Goal: Task Accomplishment & Management: Manage account settings

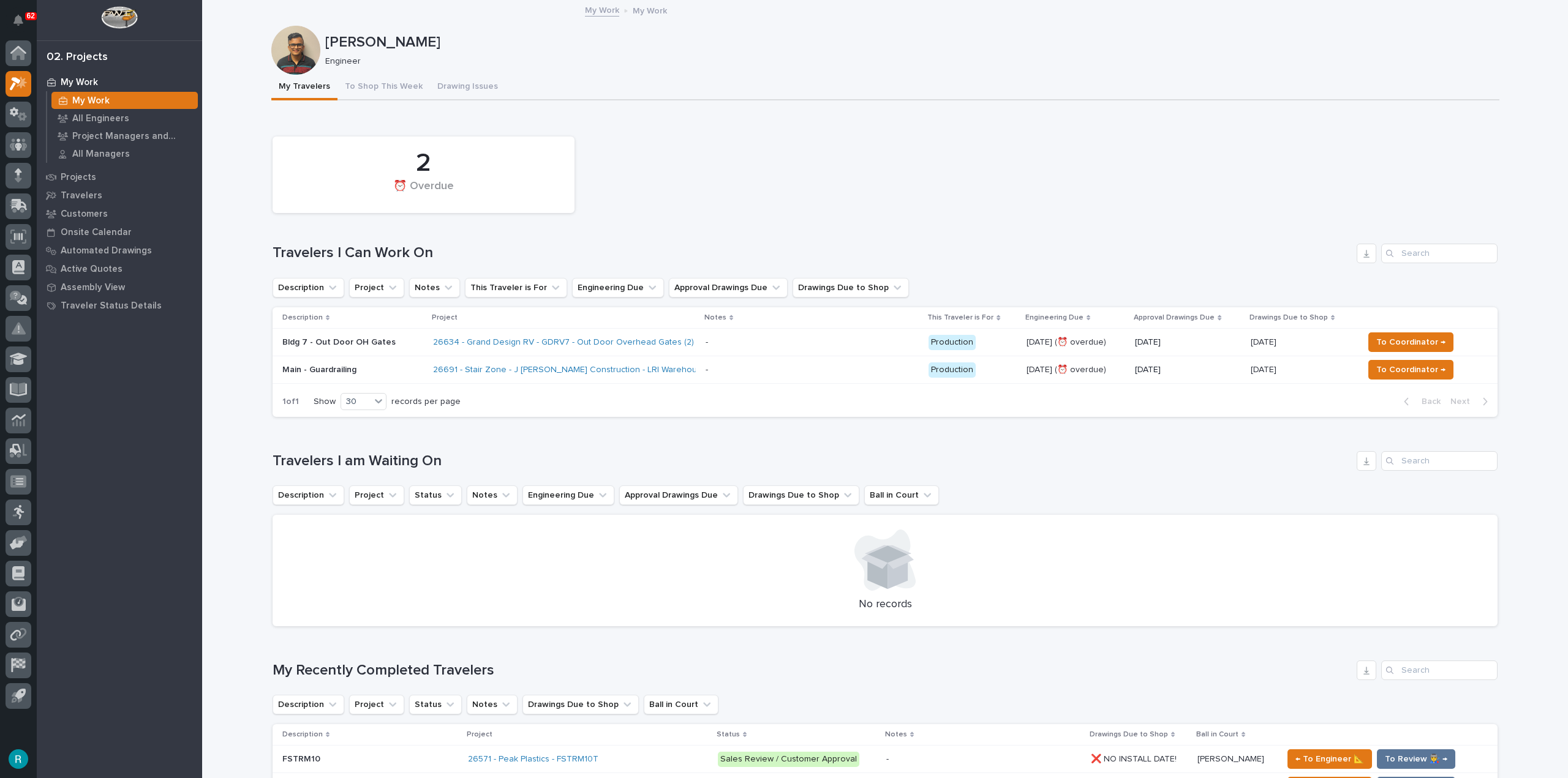
click at [392, 338] on p "Bldg 7 - Out Door OH Gates" at bounding box center [353, 342] width 141 height 10
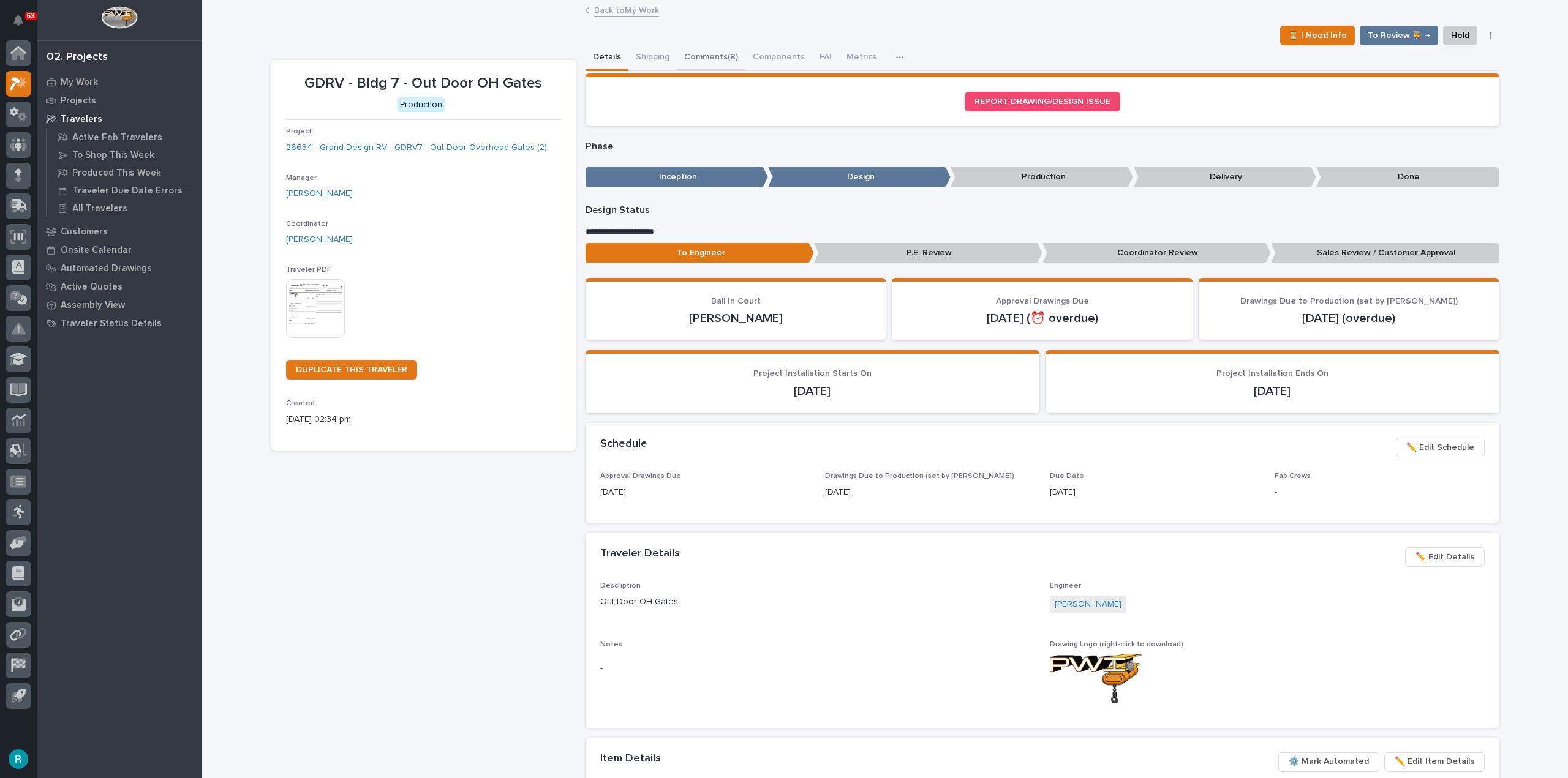
click at [719, 51] on button "Comments (8)" at bounding box center [711, 58] width 68 height 26
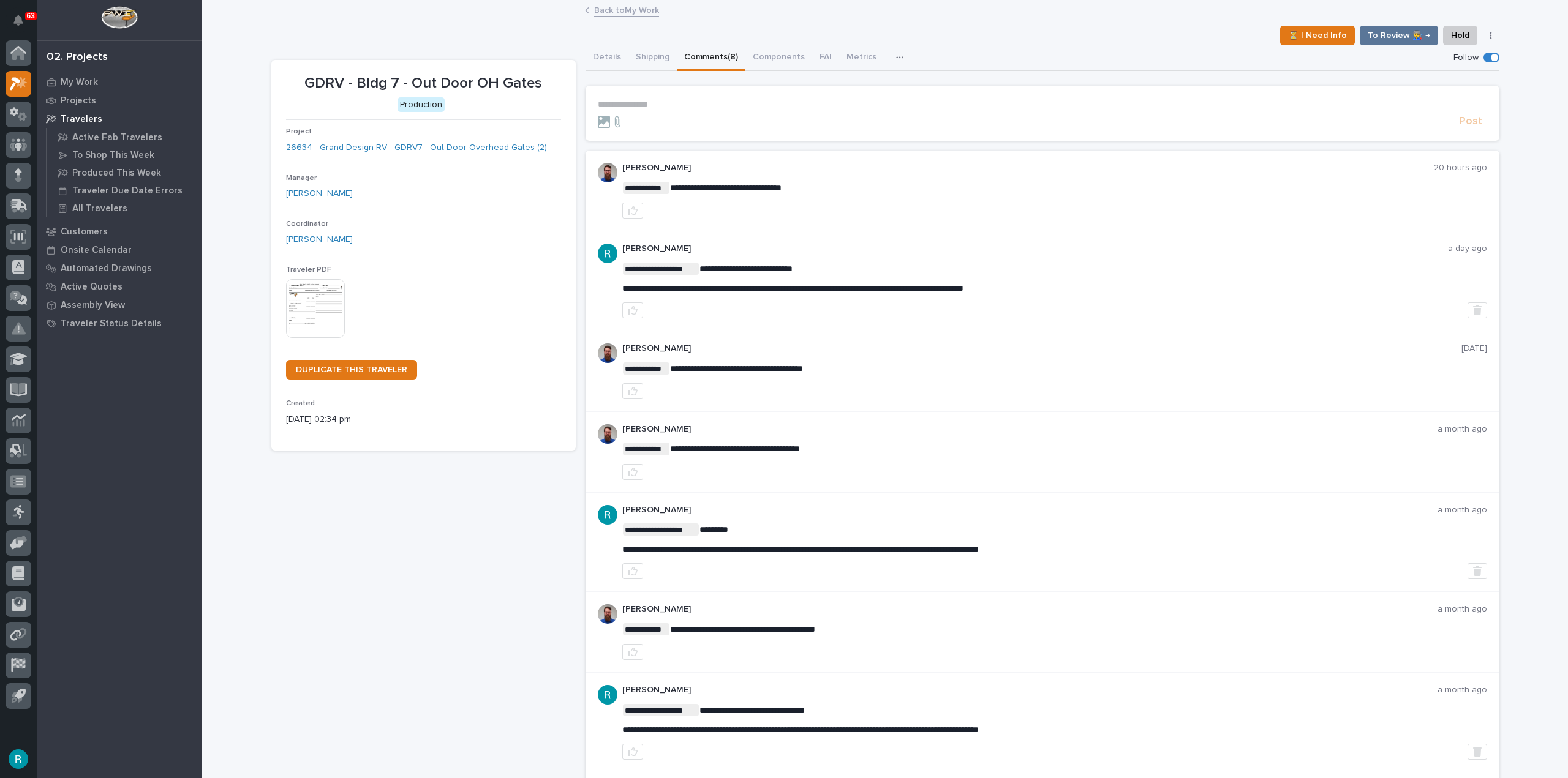
click at [702, 94] on section "**********" at bounding box center [1042, 113] width 914 height 55
click at [700, 99] on section "**********" at bounding box center [1042, 113] width 914 height 55
click at [696, 101] on p "**********" at bounding box center [1042, 104] width 889 height 10
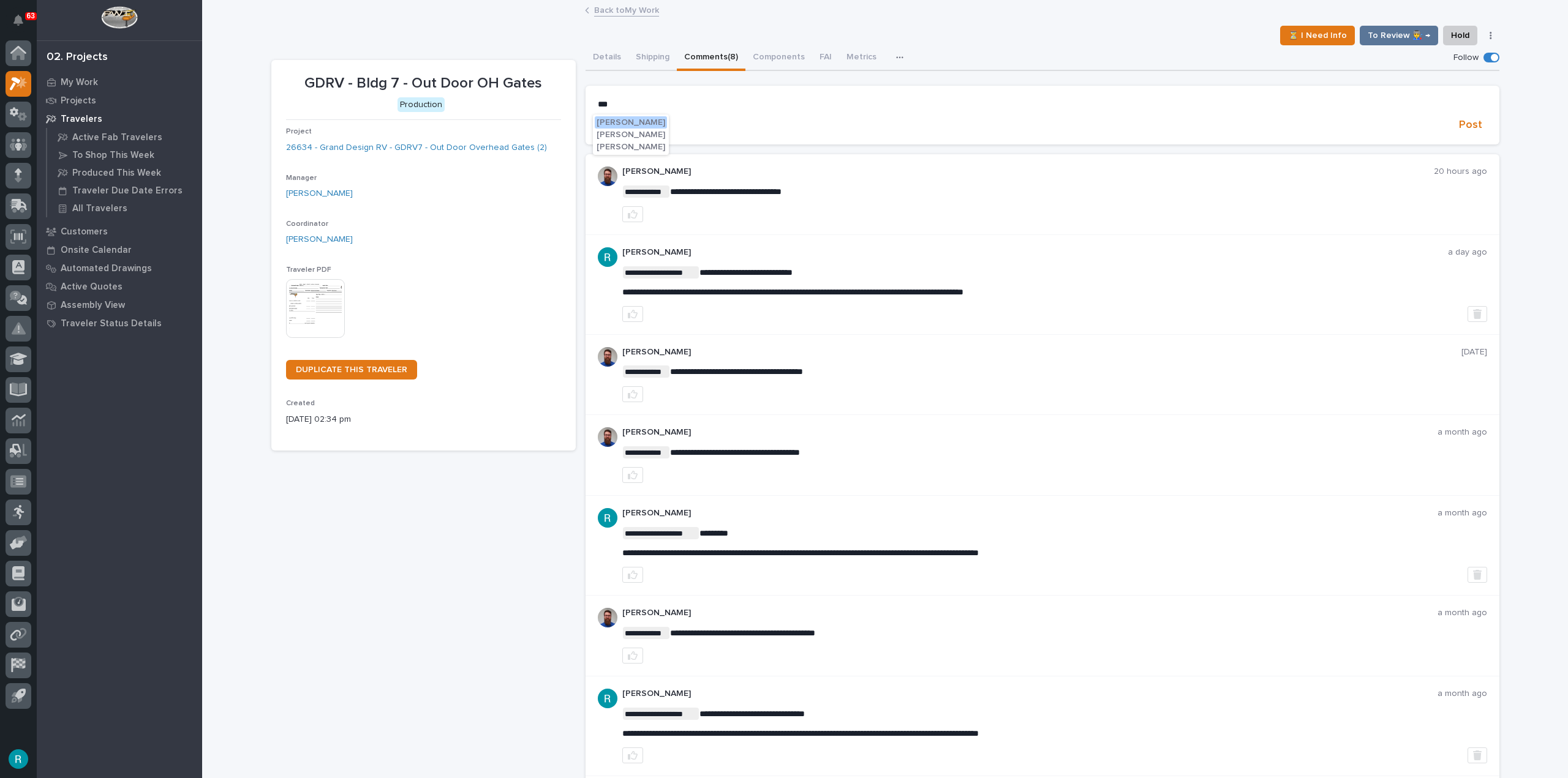
click at [682, 113] on form "*** Post" at bounding box center [1042, 115] width 889 height 33
click at [660, 115] on div "Weston Hochstetler Ernie Weaver Kenton Weaver" at bounding box center [631, 135] width 76 height 41
click at [660, 120] on span "Weston Hochstetler" at bounding box center [631, 122] width 68 height 9
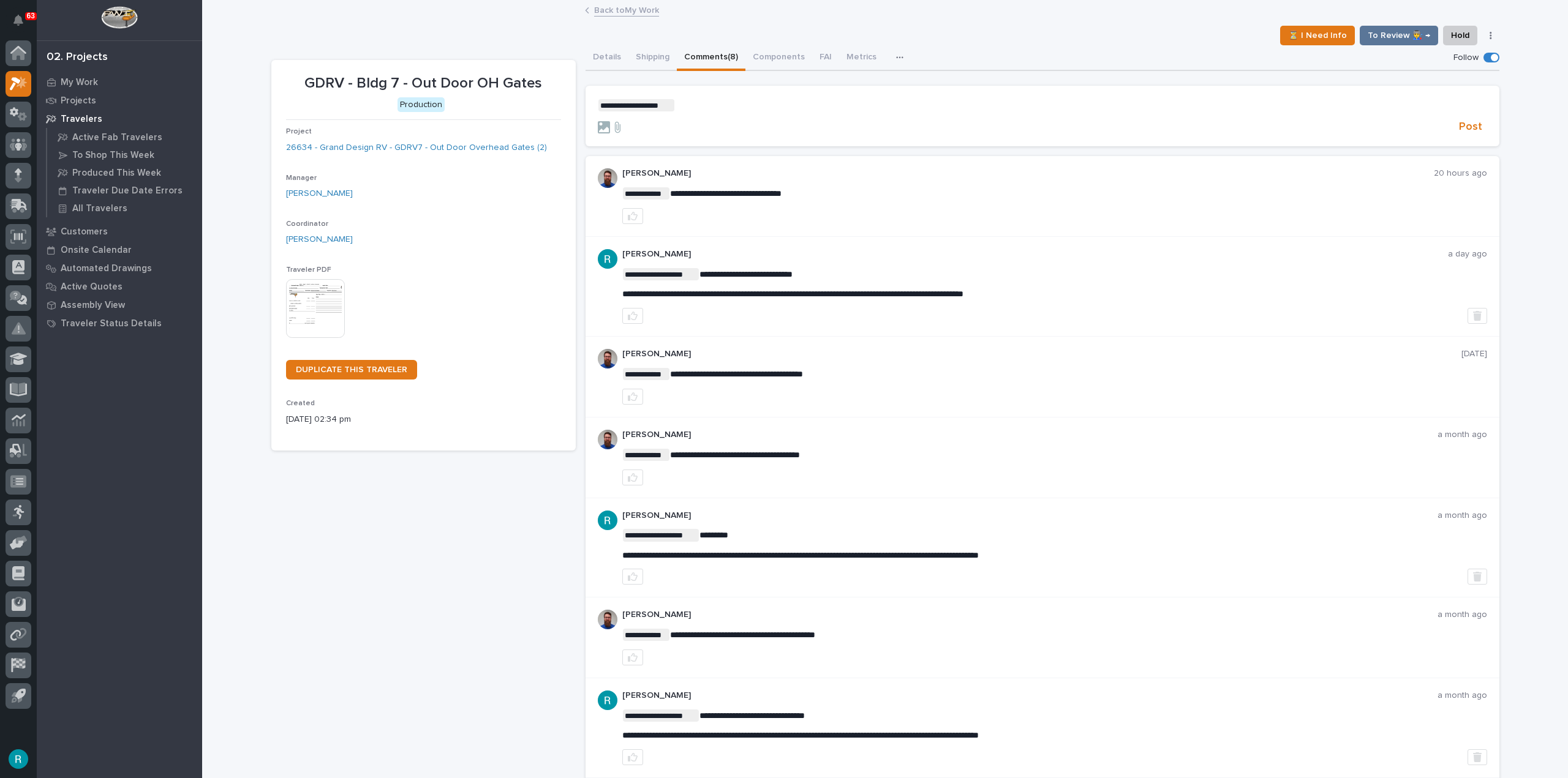
click at [701, 102] on p "**********" at bounding box center [1042, 104] width 889 height 12
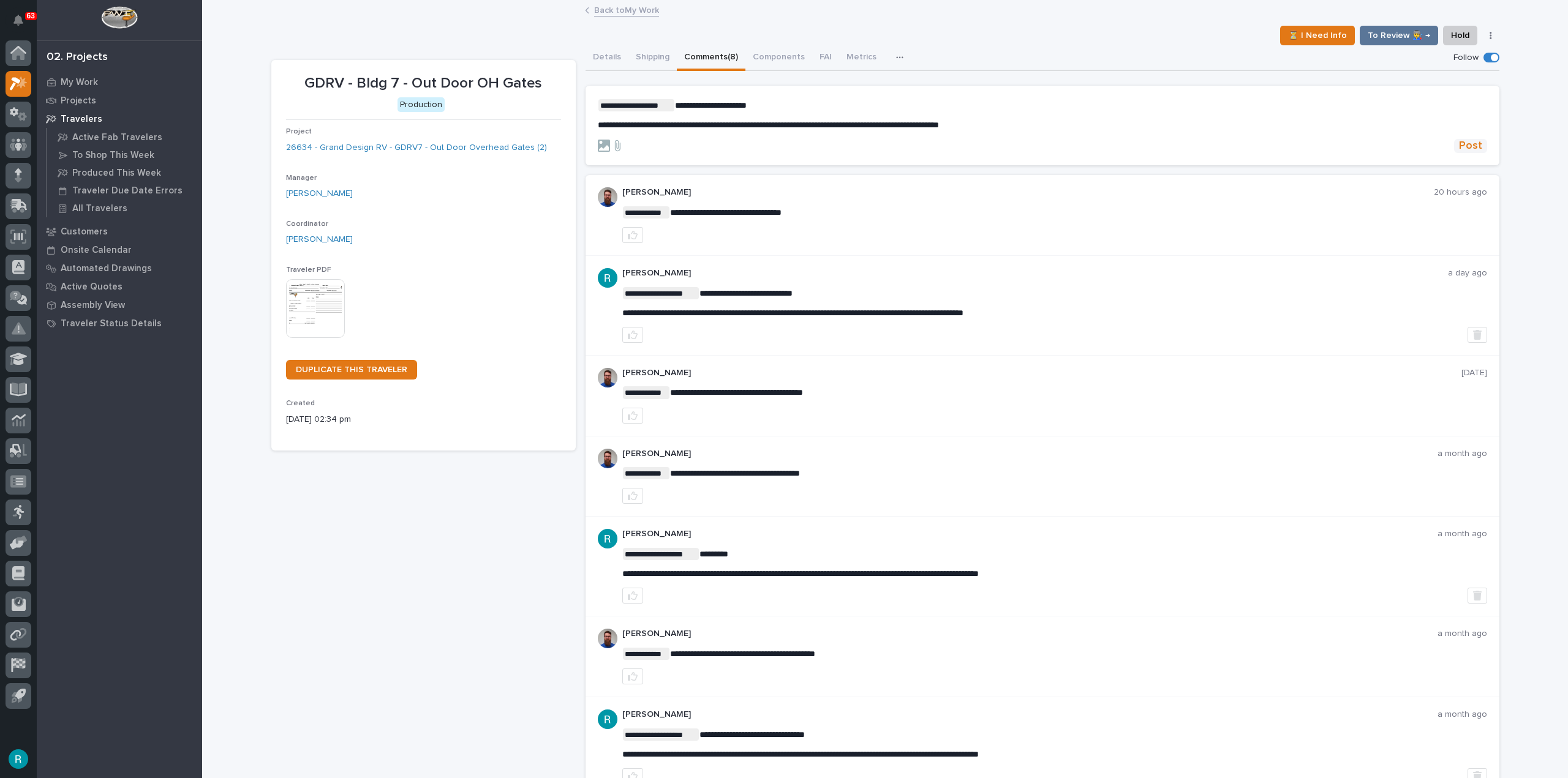
click at [1469, 143] on span "Post" at bounding box center [1470, 145] width 23 height 14
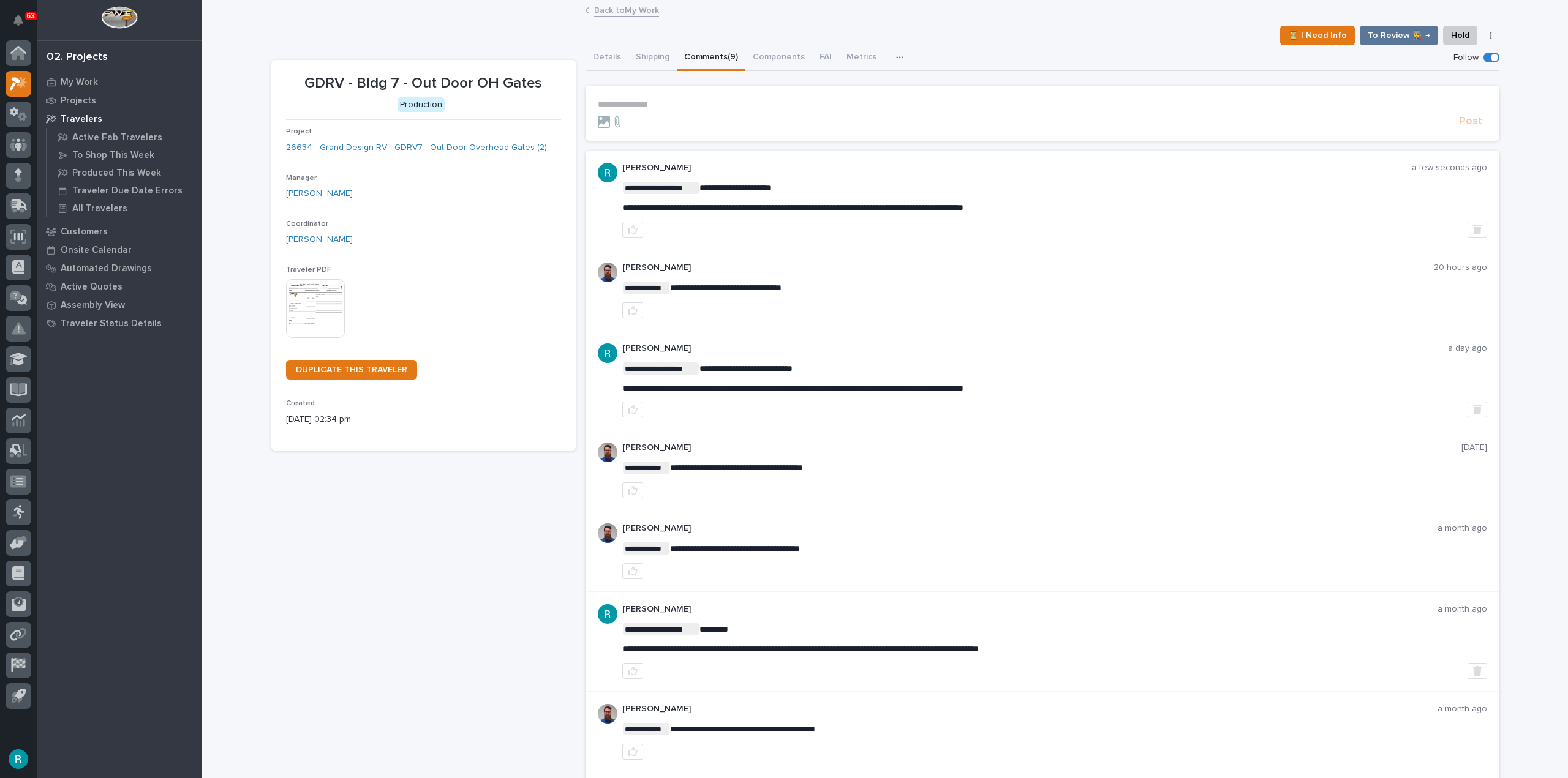
click at [626, 4] on link "Back to My Work" at bounding box center [626, 9] width 65 height 14
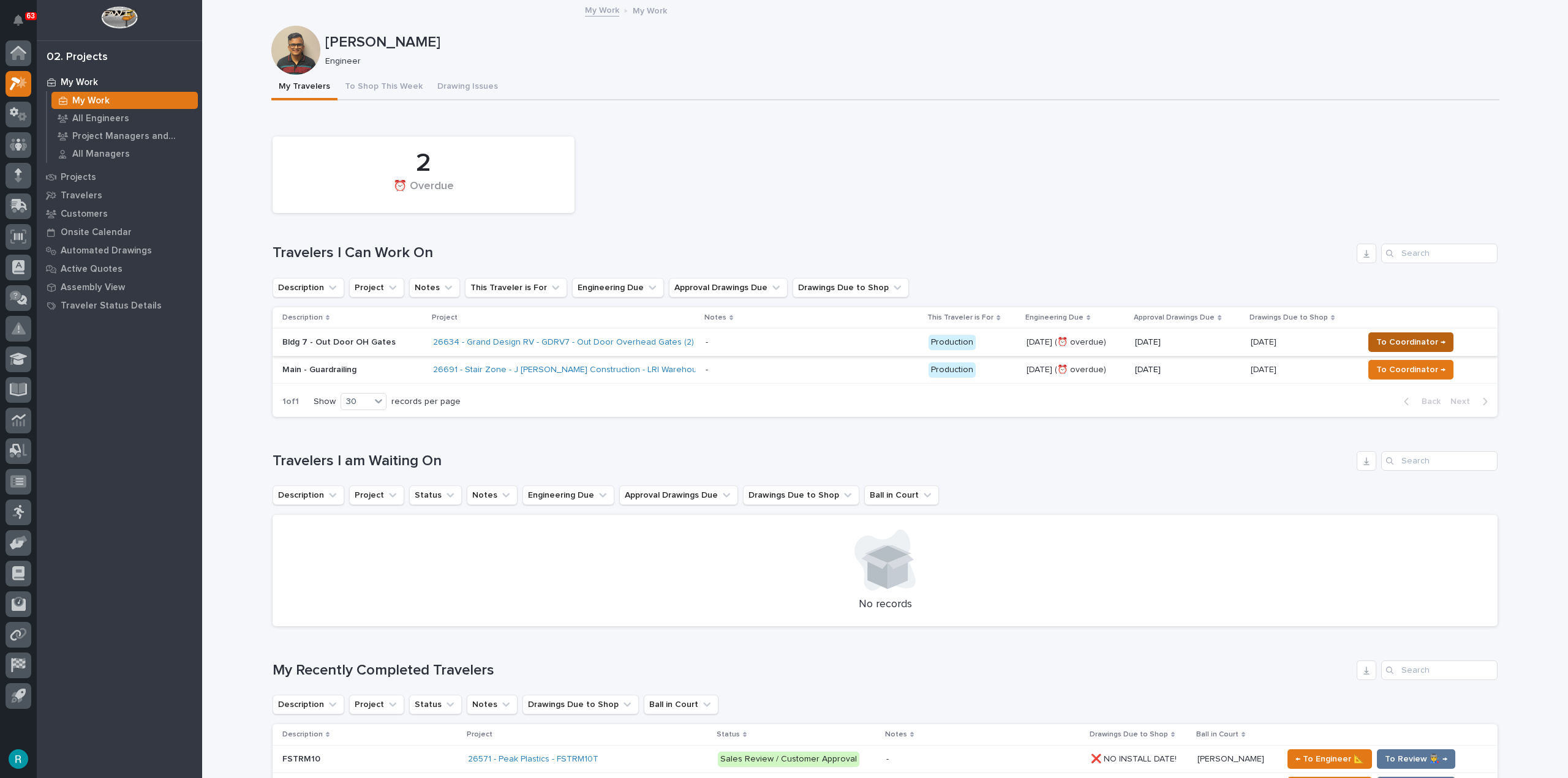
click at [1423, 340] on span "To Coordinator →" at bounding box center [1410, 342] width 69 height 14
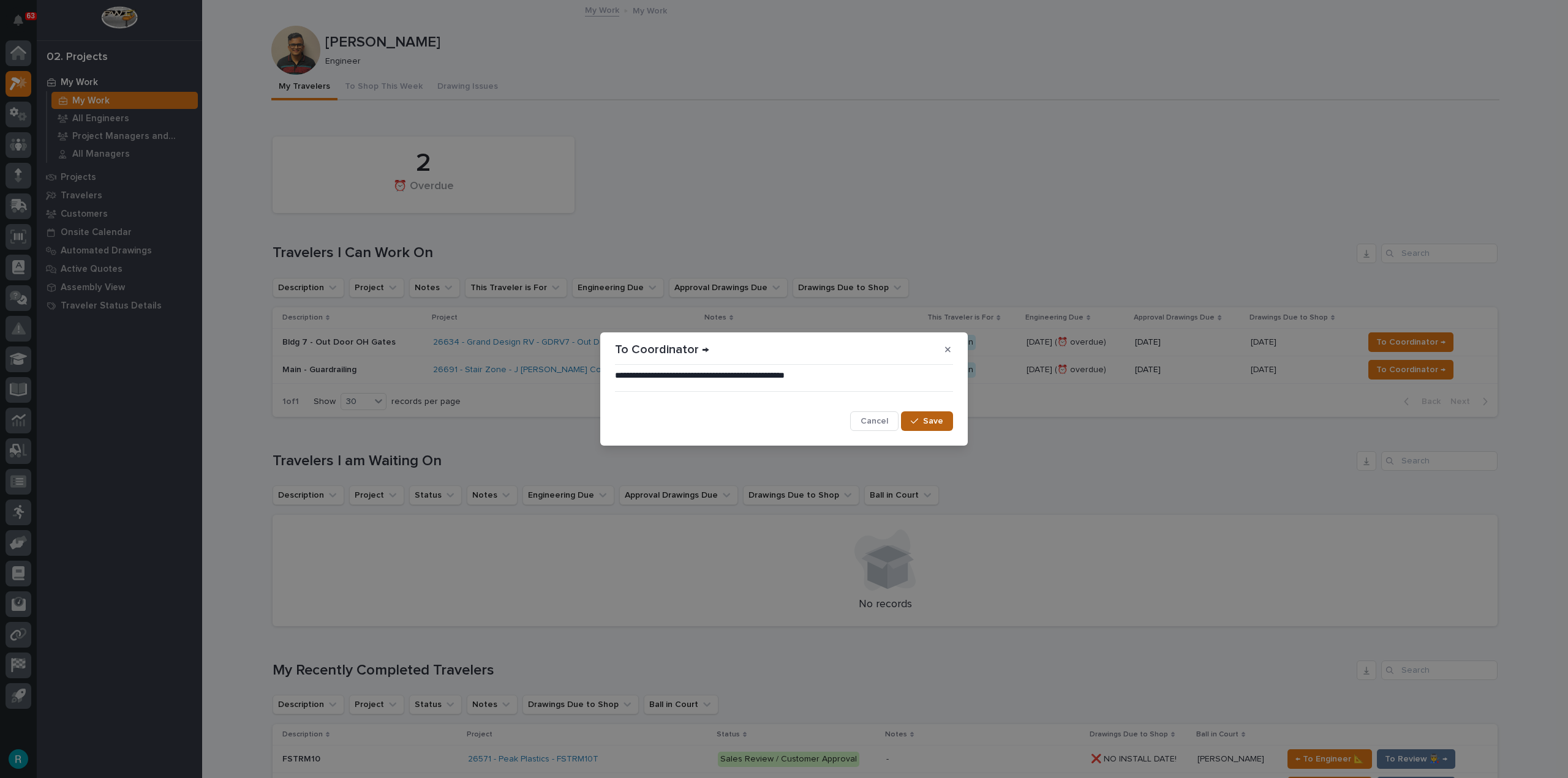
click at [926, 416] on span "Save" at bounding box center [932, 422] width 20 height 11
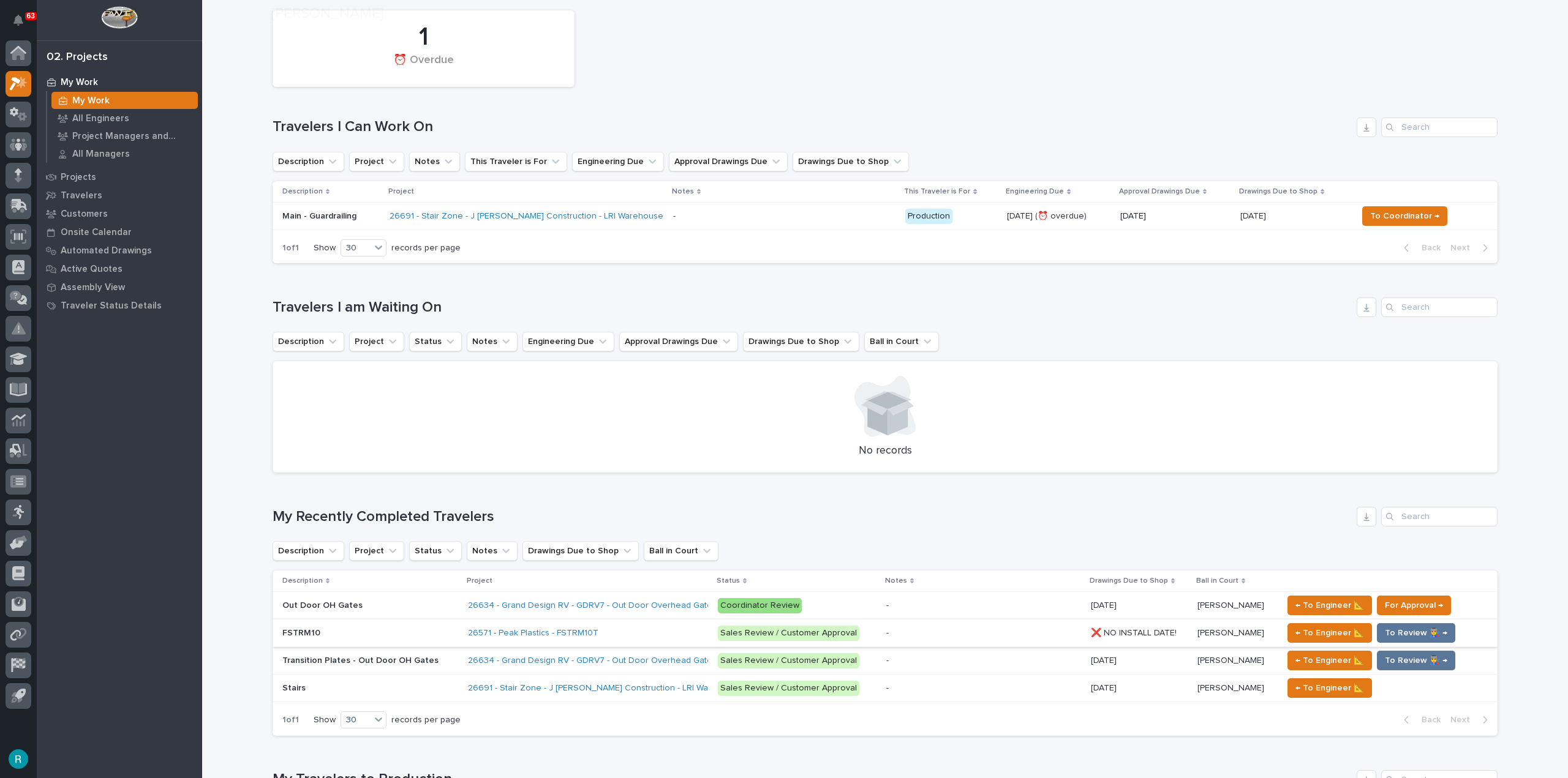
scroll to position [183, 0]
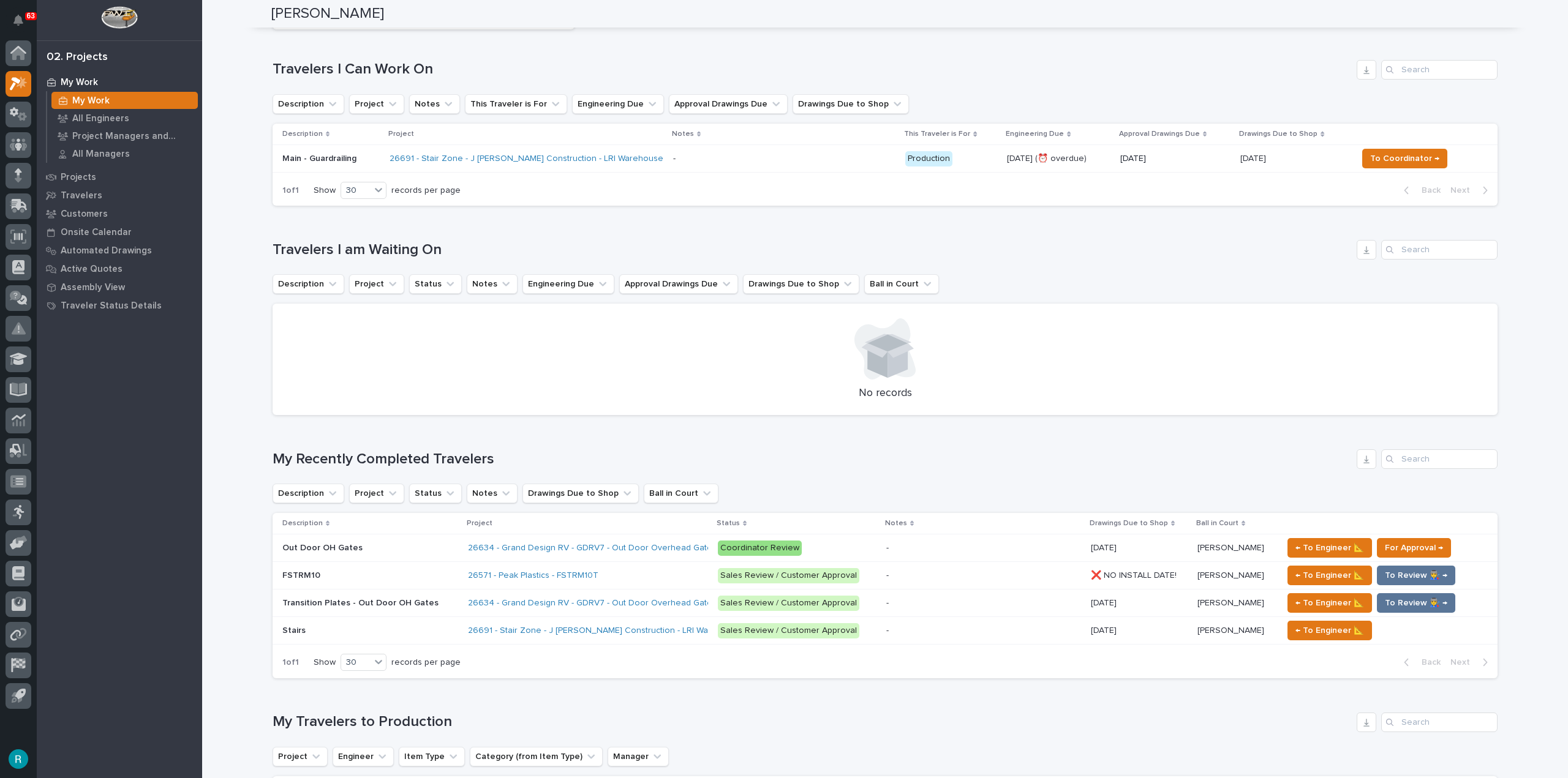
click at [425, 604] on p "Transition Plates - Out Door OH Gates" at bounding box center [361, 602] width 159 height 13
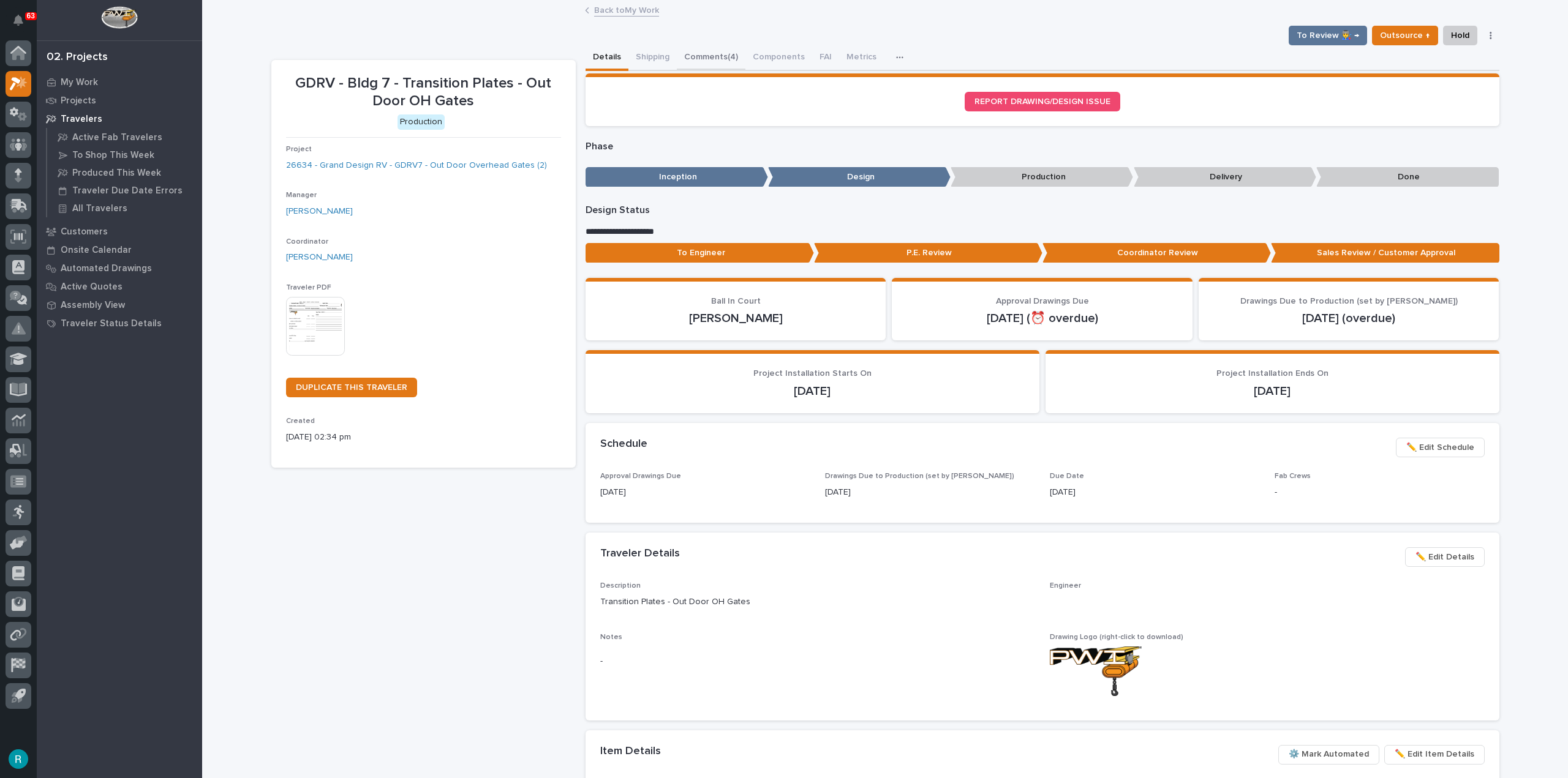
click at [698, 58] on button "Comments (4)" at bounding box center [711, 58] width 68 height 26
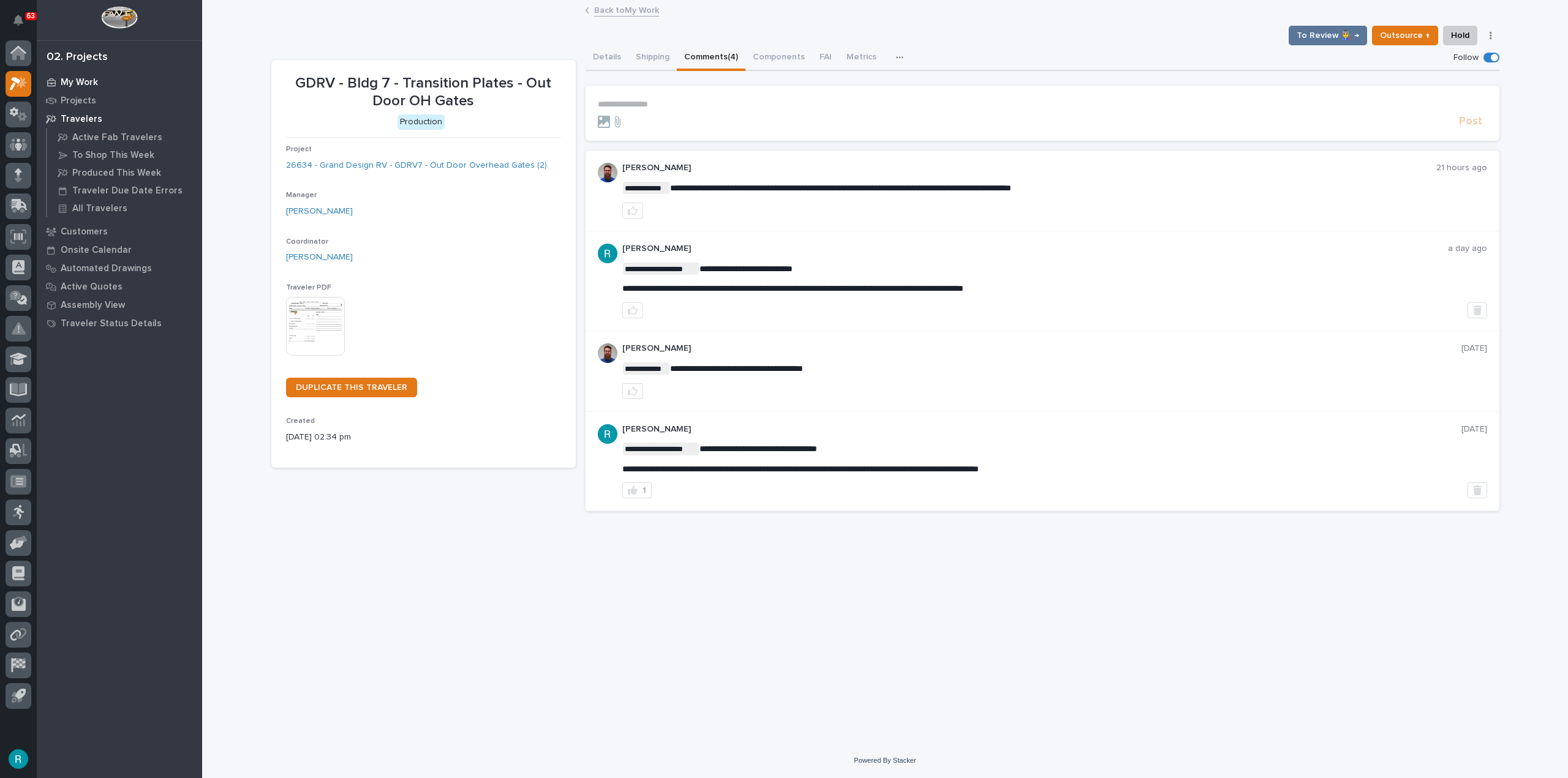
click at [96, 81] on p "My Work" at bounding box center [79, 83] width 37 height 11
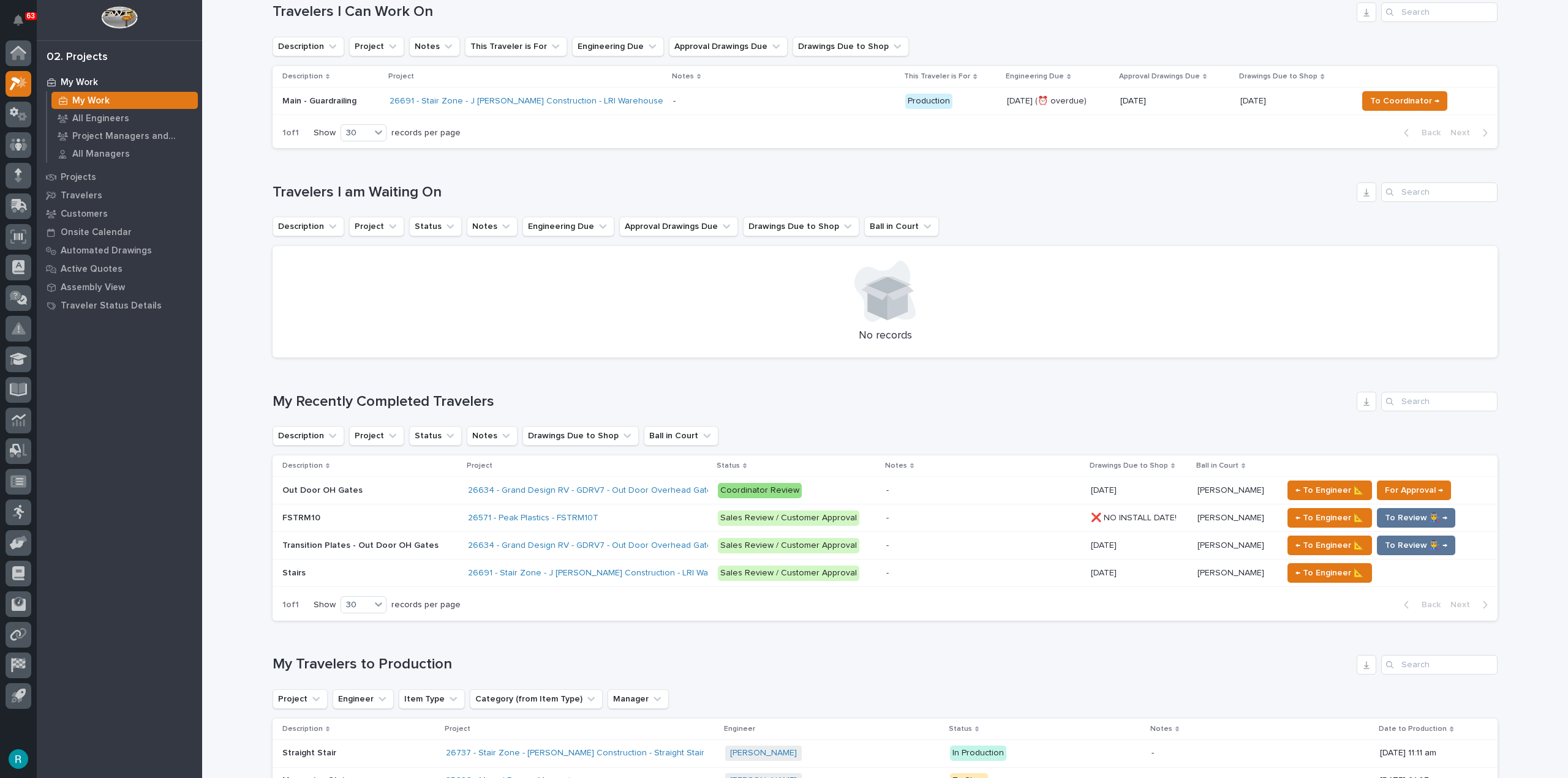
scroll to position [245, 0]
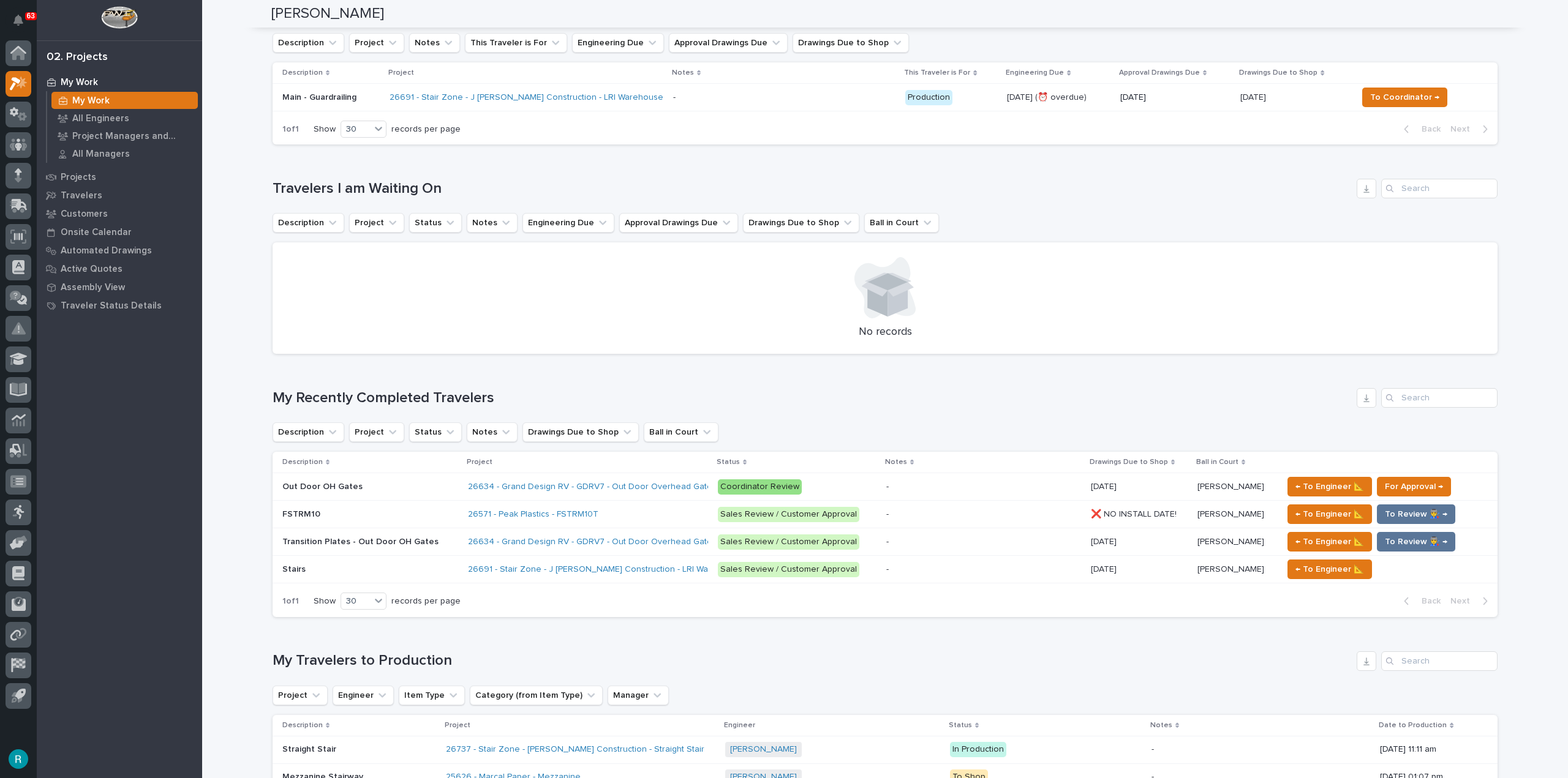
click at [386, 490] on p at bounding box center [370, 486] width 176 height 10
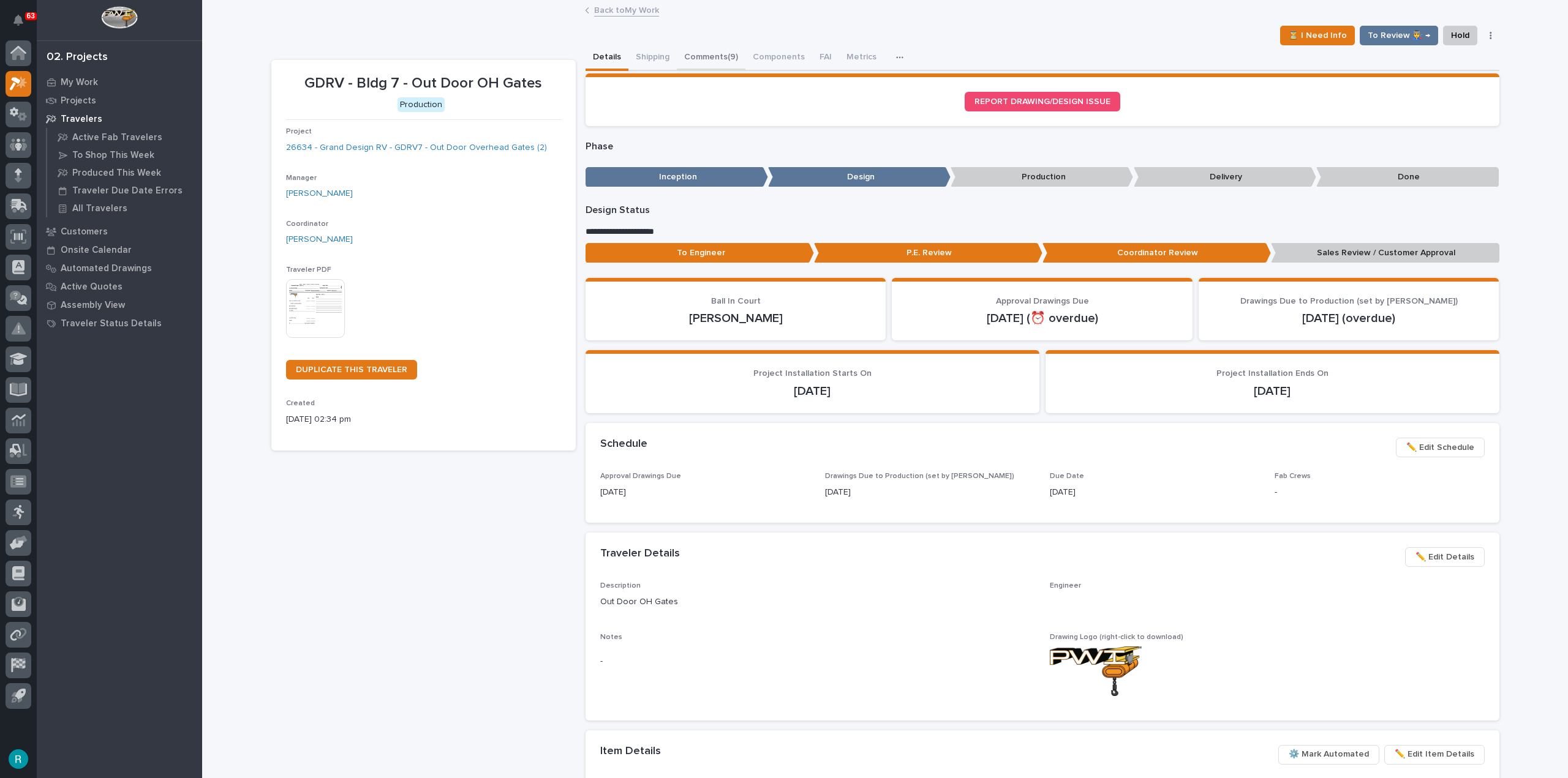
click at [714, 54] on button "Comments (9)" at bounding box center [711, 58] width 68 height 26
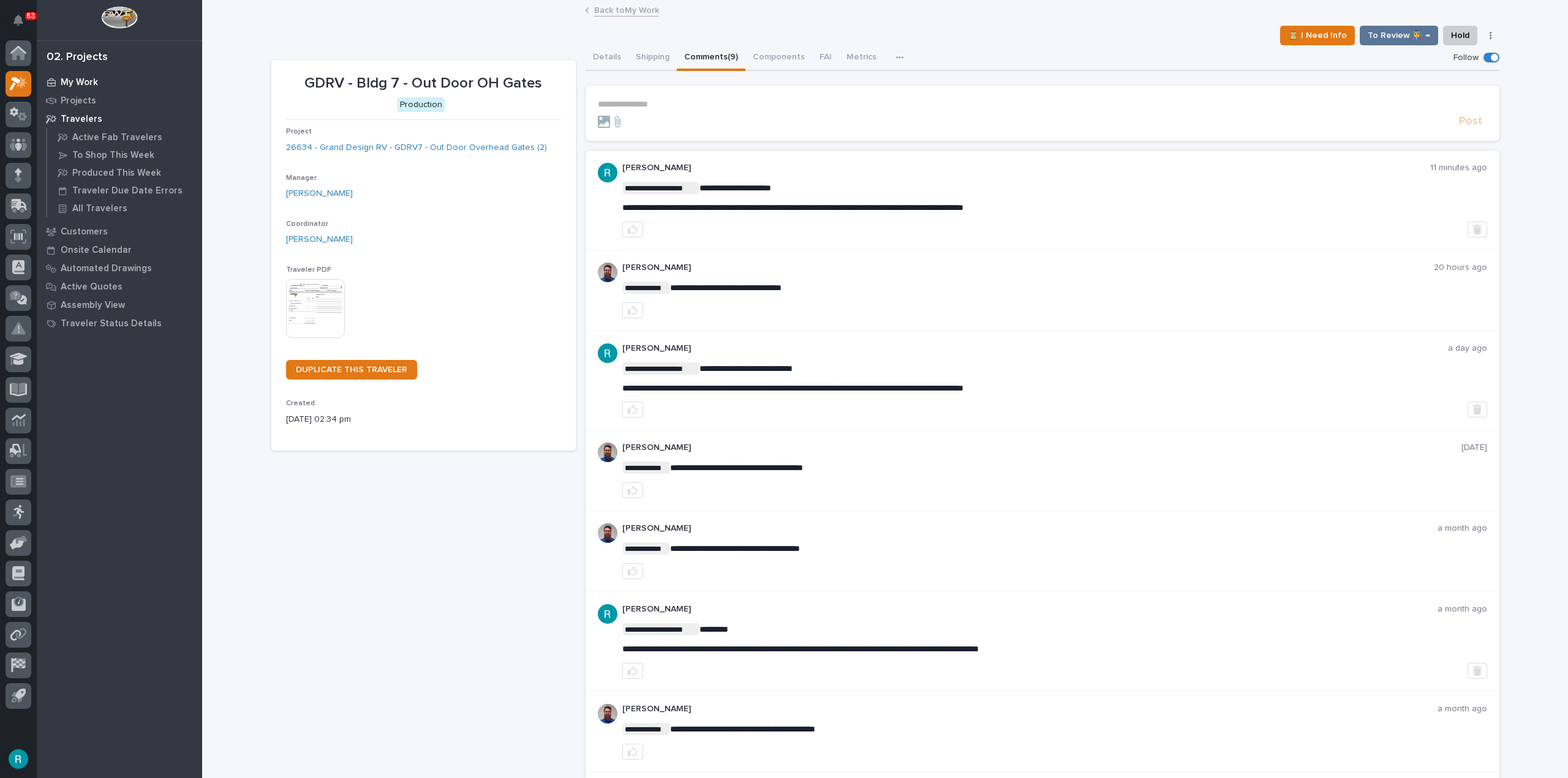
click at [85, 79] on p "My Work" at bounding box center [79, 83] width 37 height 11
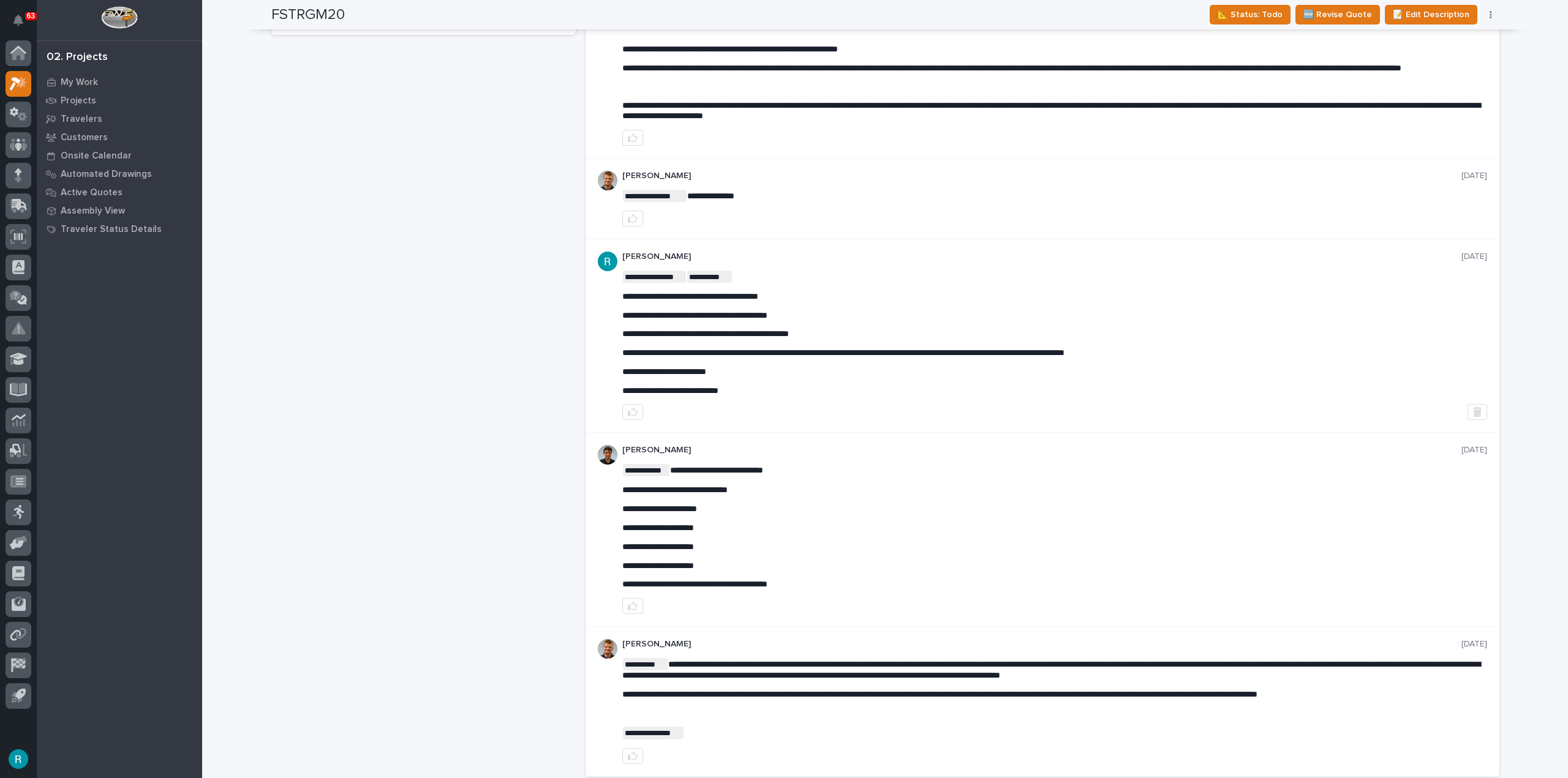
scroll to position [733, 0]
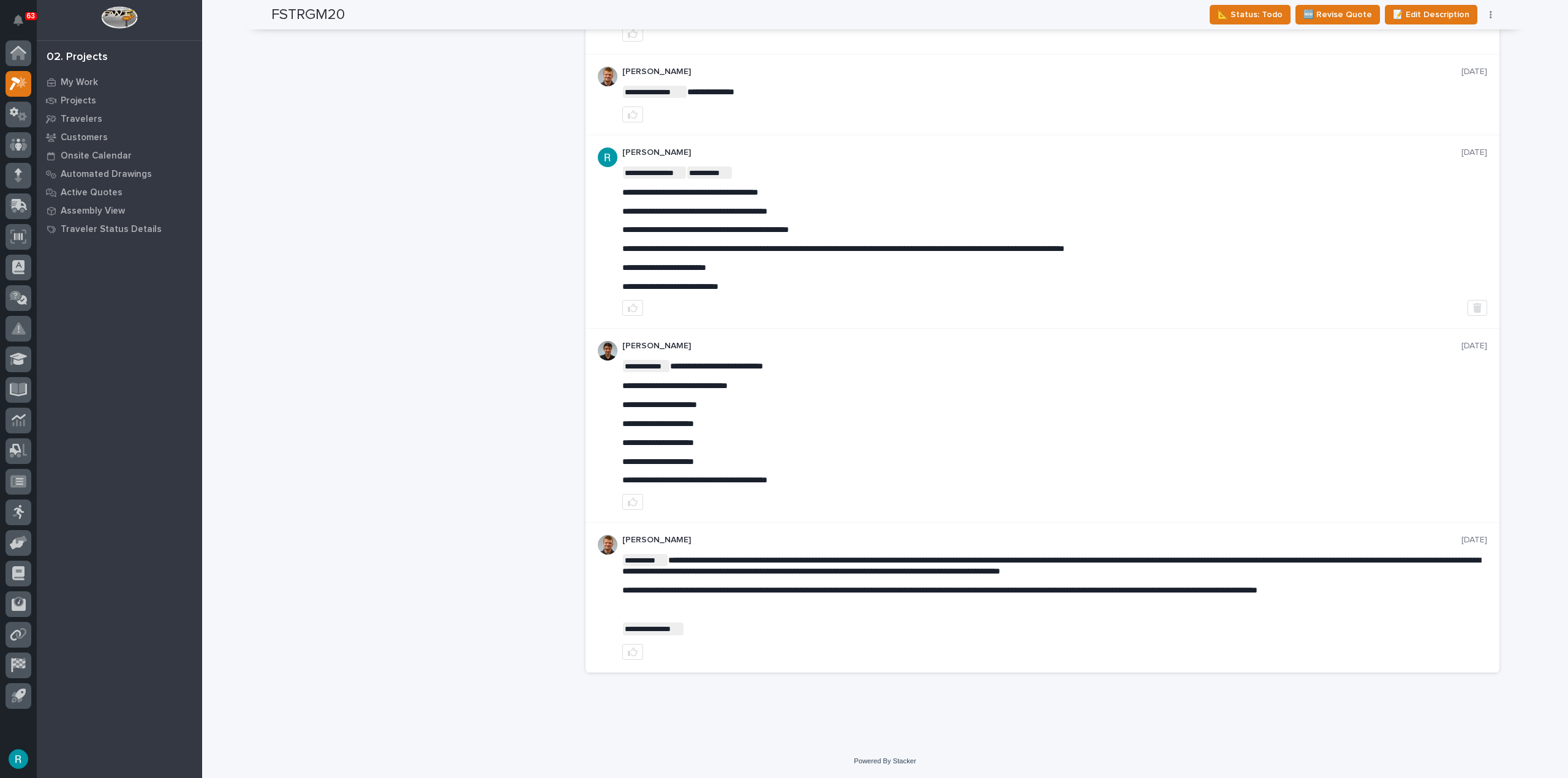
click at [494, 456] on div "FSTRGM20 ← Back to My Quotes RFQ Number RFQ11360 Project Name FSTRGM20 Customer…" at bounding box center [424, 9] width 304 height 1346
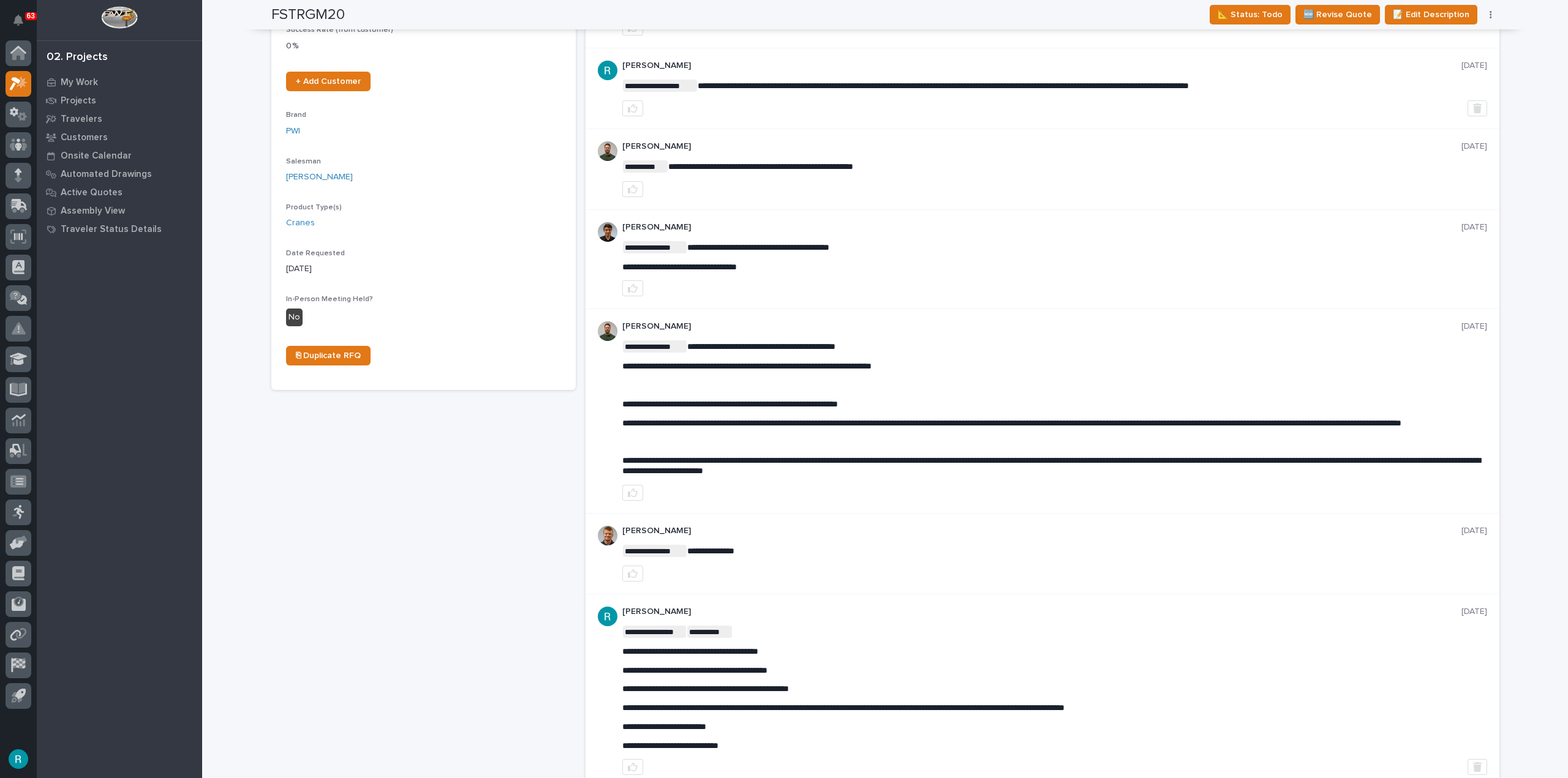
scroll to position [0, 0]
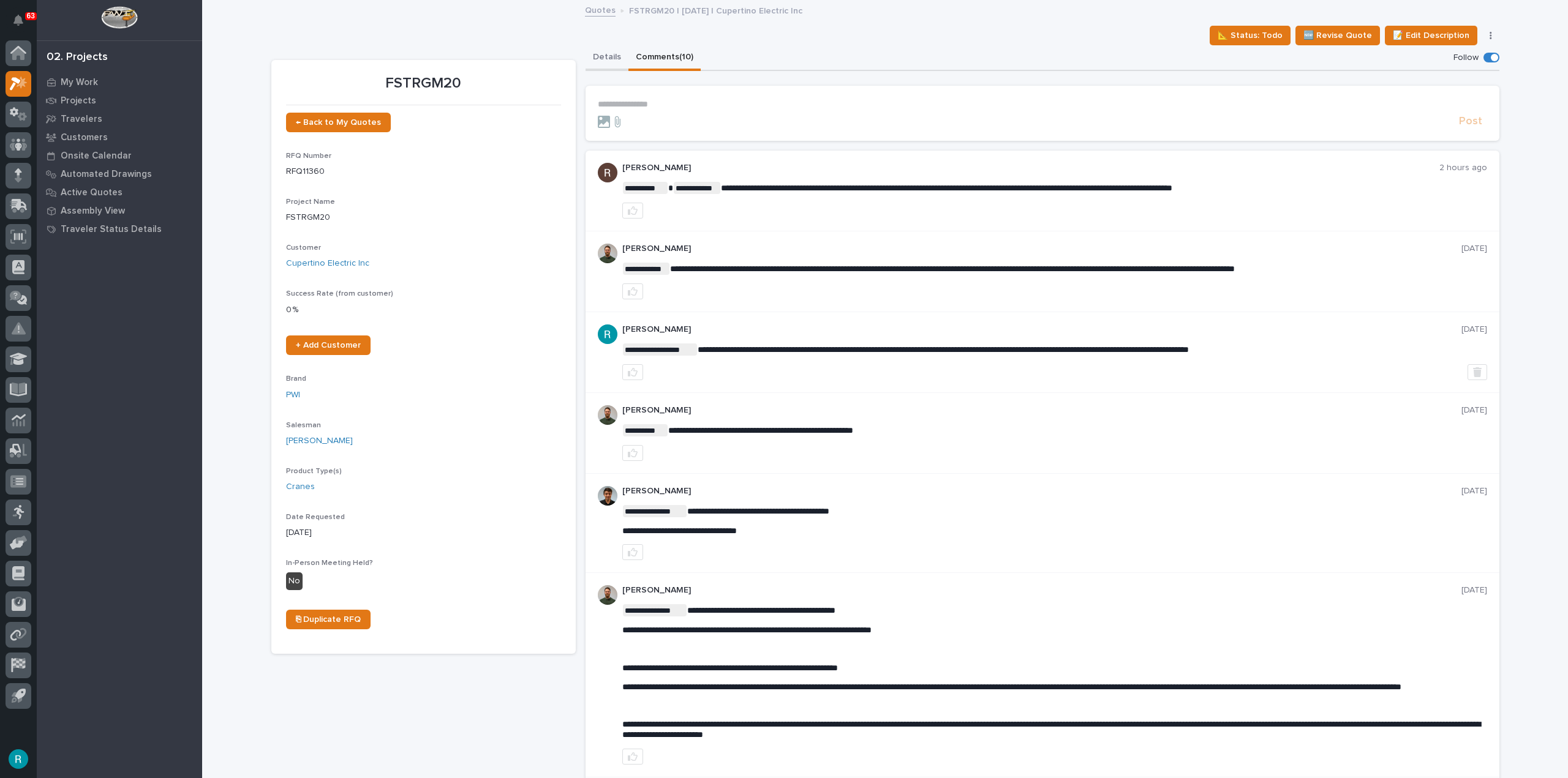
click at [599, 61] on button "Details" at bounding box center [606, 58] width 43 height 26
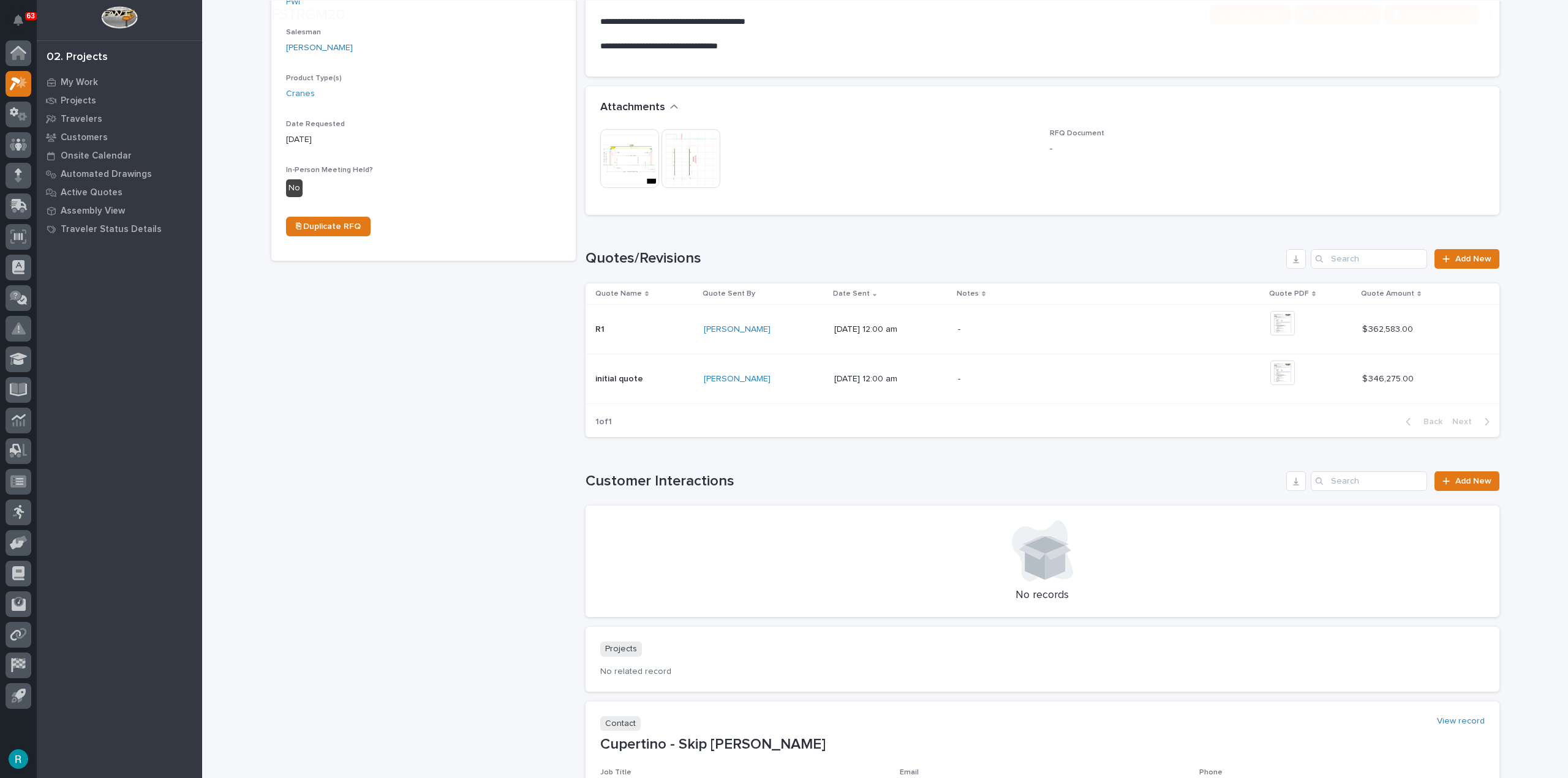
scroll to position [428, 0]
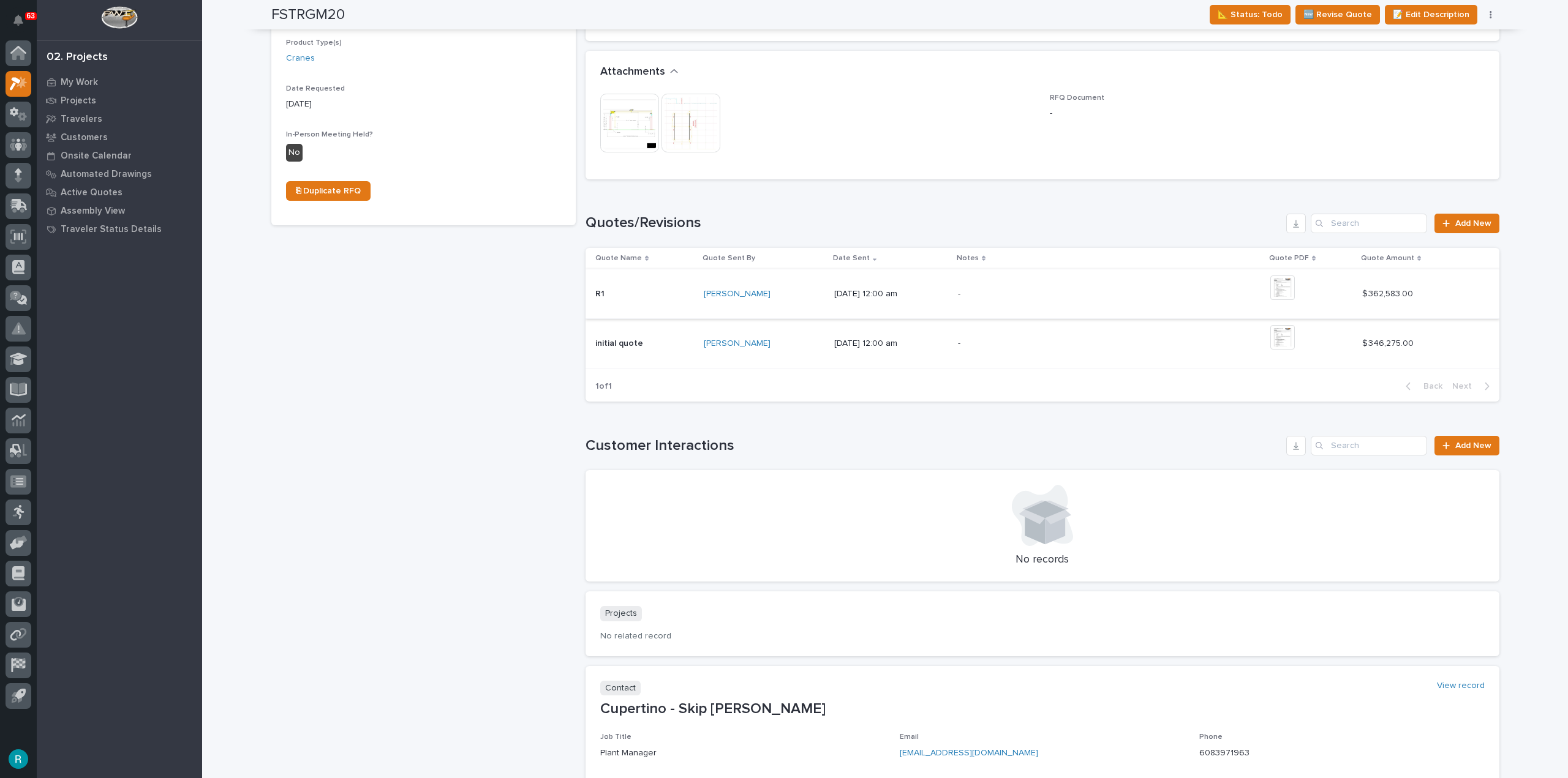
click at [1291, 289] on img at bounding box center [1283, 288] width 25 height 25
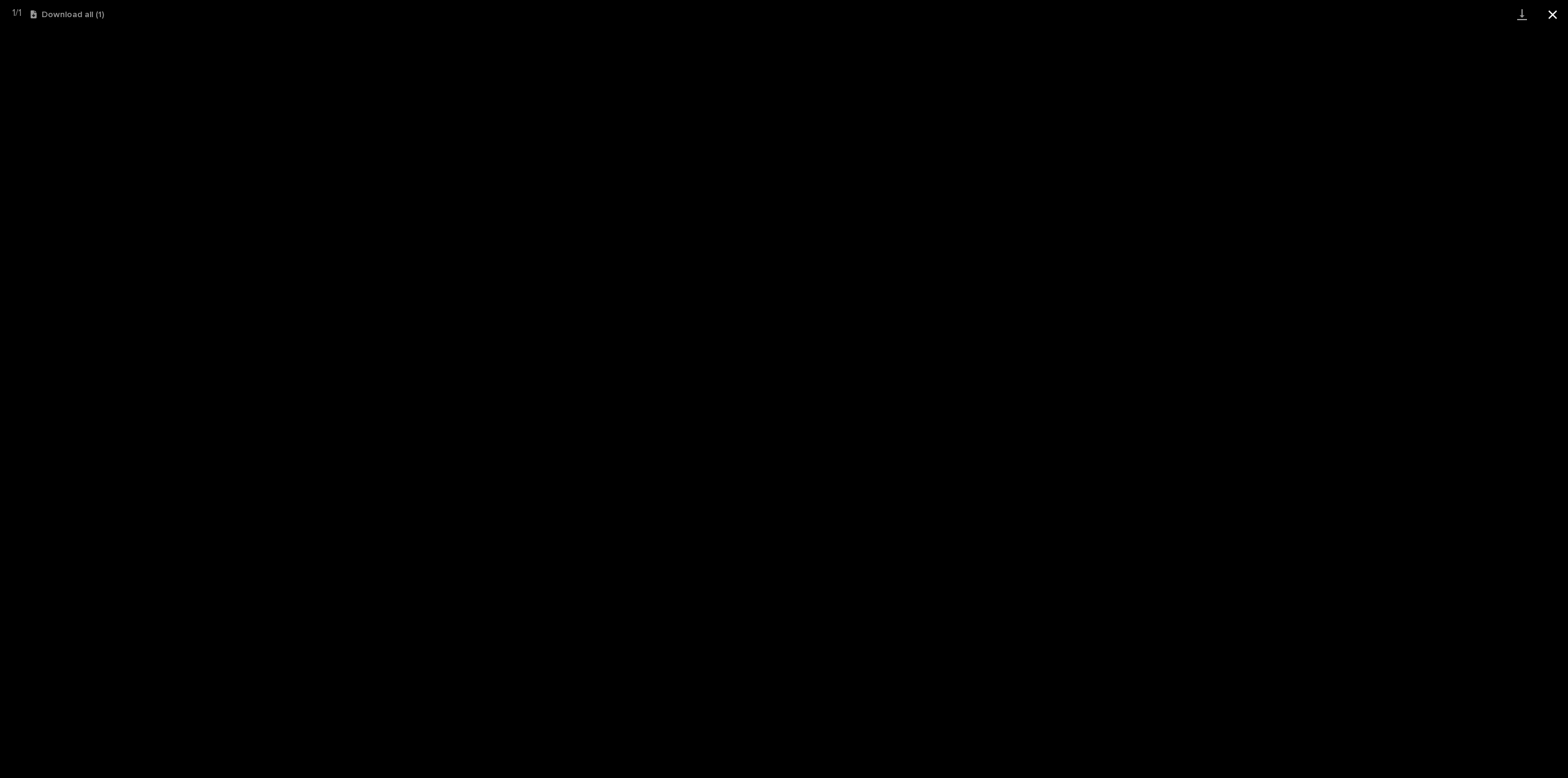
click at [1556, 12] on button "Close gallery" at bounding box center [1553, 14] width 30 height 28
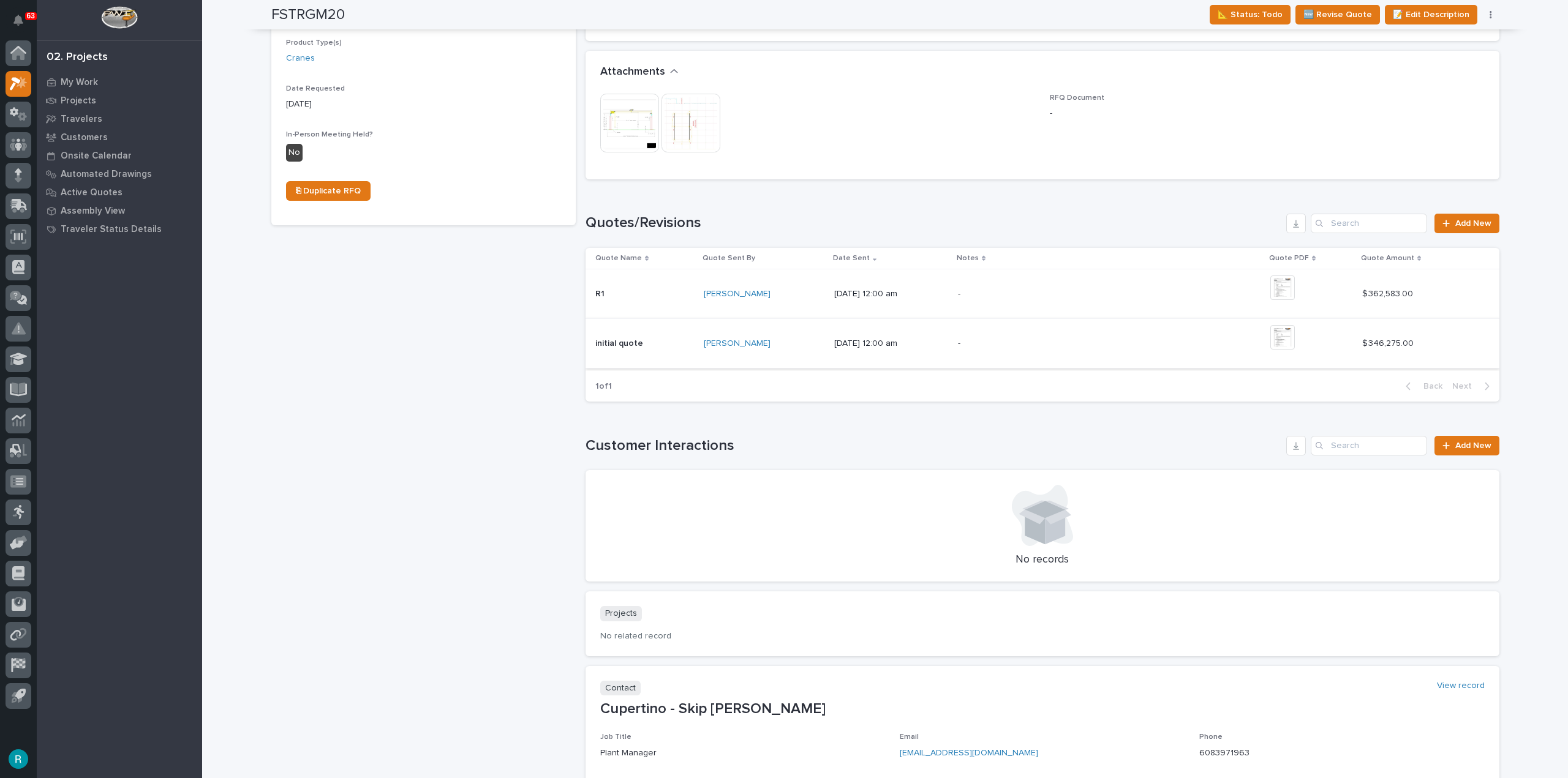
click at [1291, 338] on img at bounding box center [1283, 337] width 25 height 25
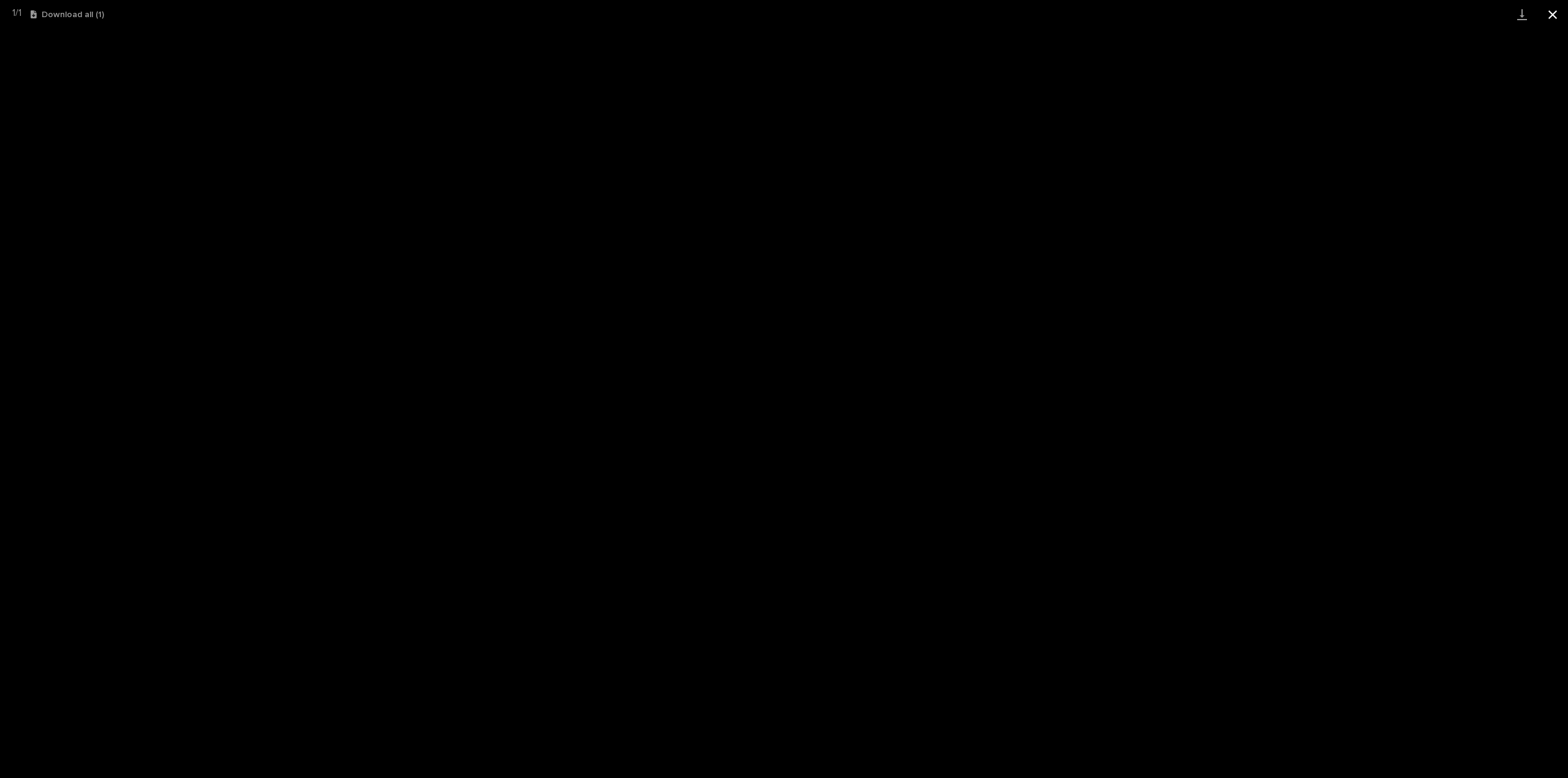
click at [1555, 10] on button "Close gallery" at bounding box center [1553, 14] width 30 height 28
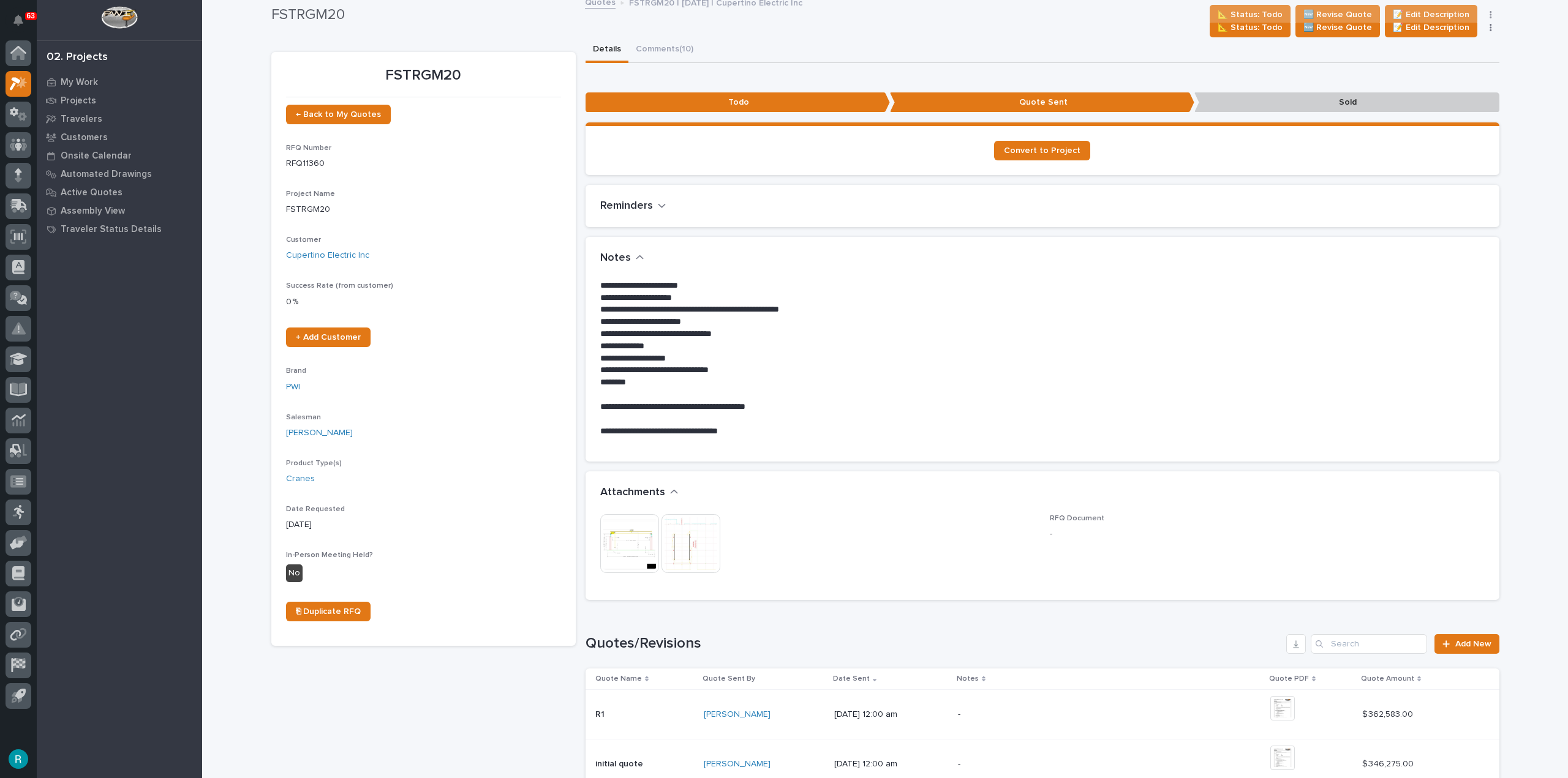
scroll to position [0, 0]
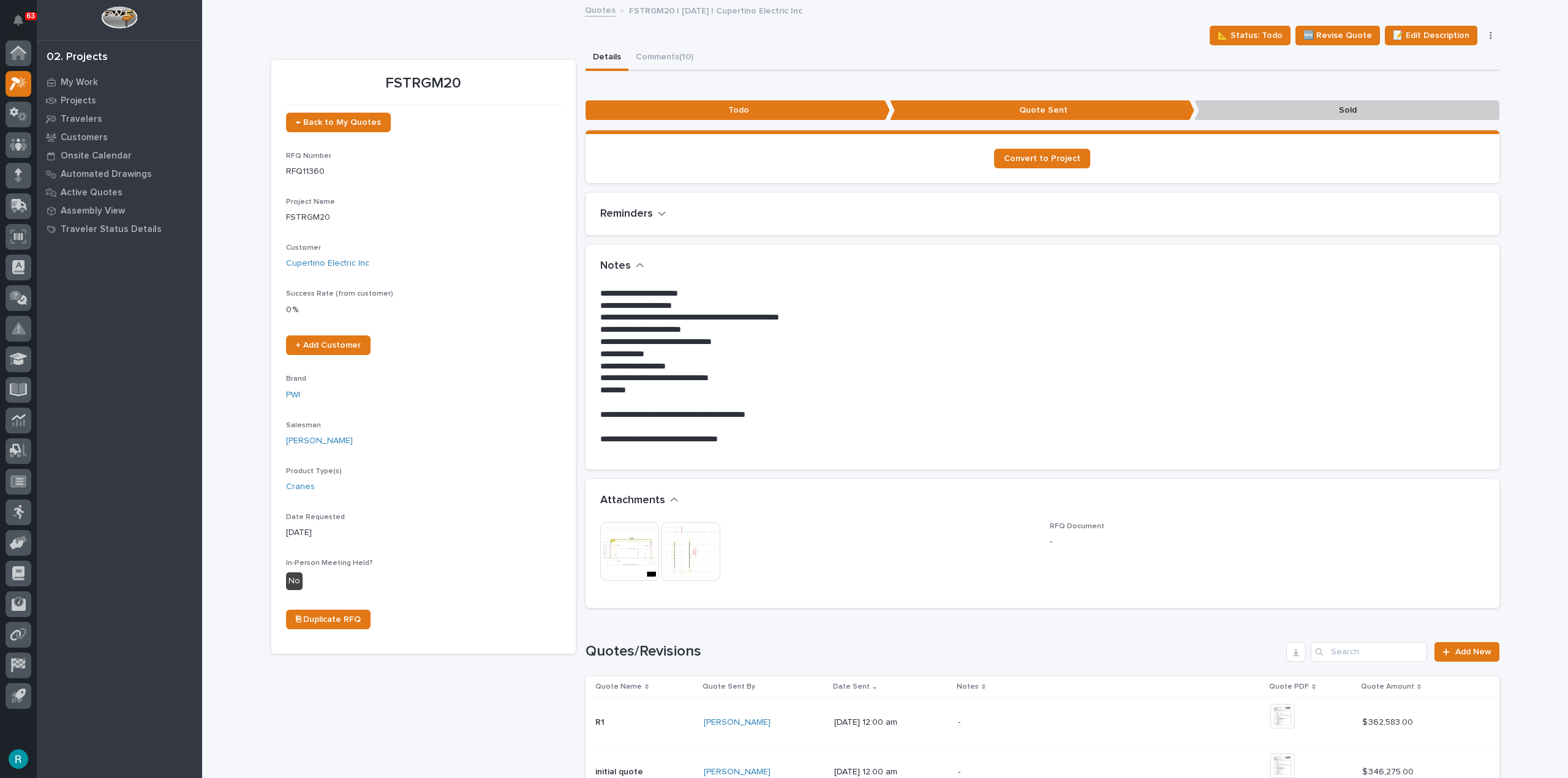
click at [609, 558] on img at bounding box center [630, 552] width 59 height 59
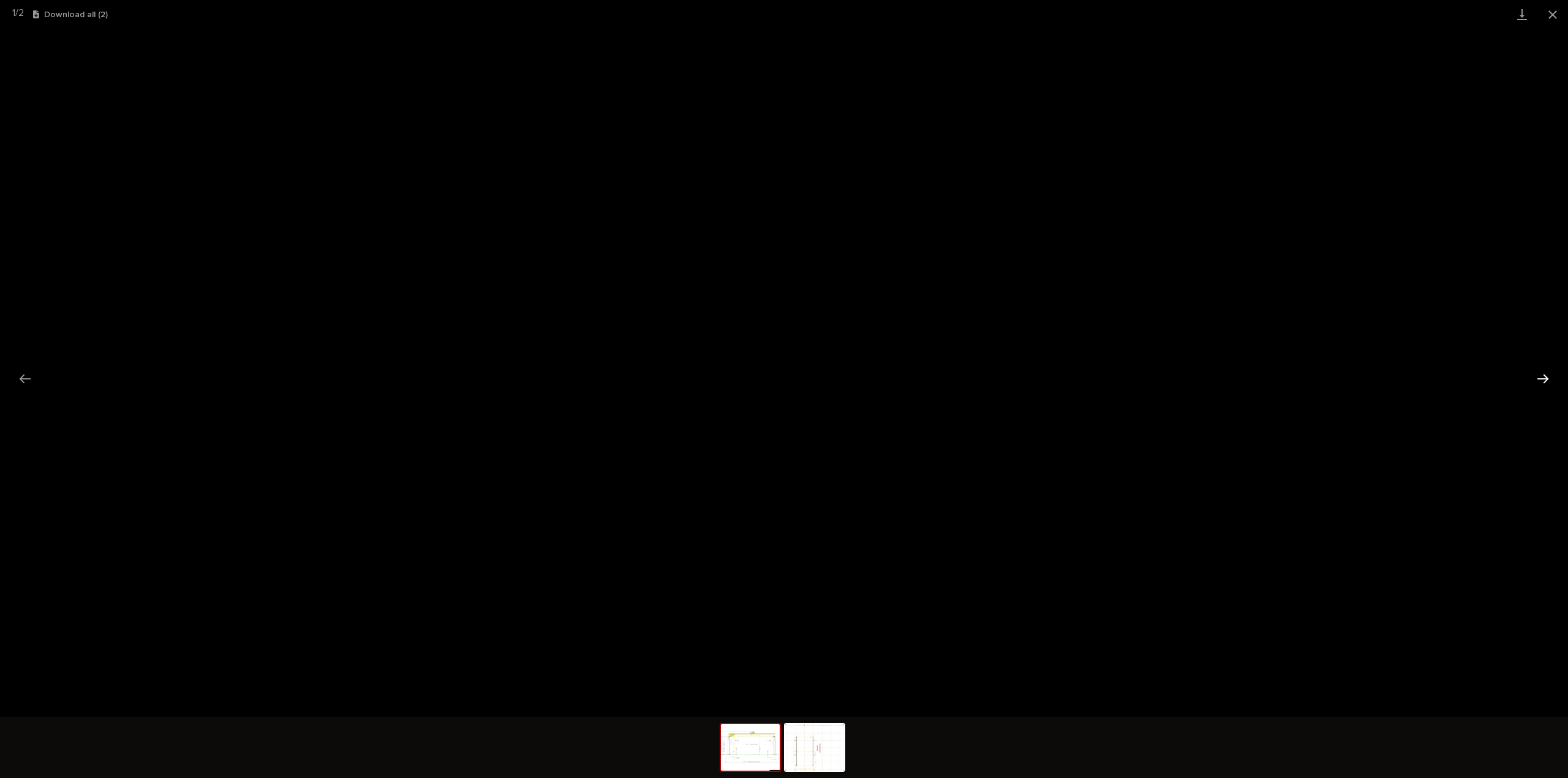
click at [1544, 371] on button "Next slide" at bounding box center [1542, 378] width 26 height 24
click at [1562, 14] on button "Close gallery" at bounding box center [1553, 14] width 30 height 28
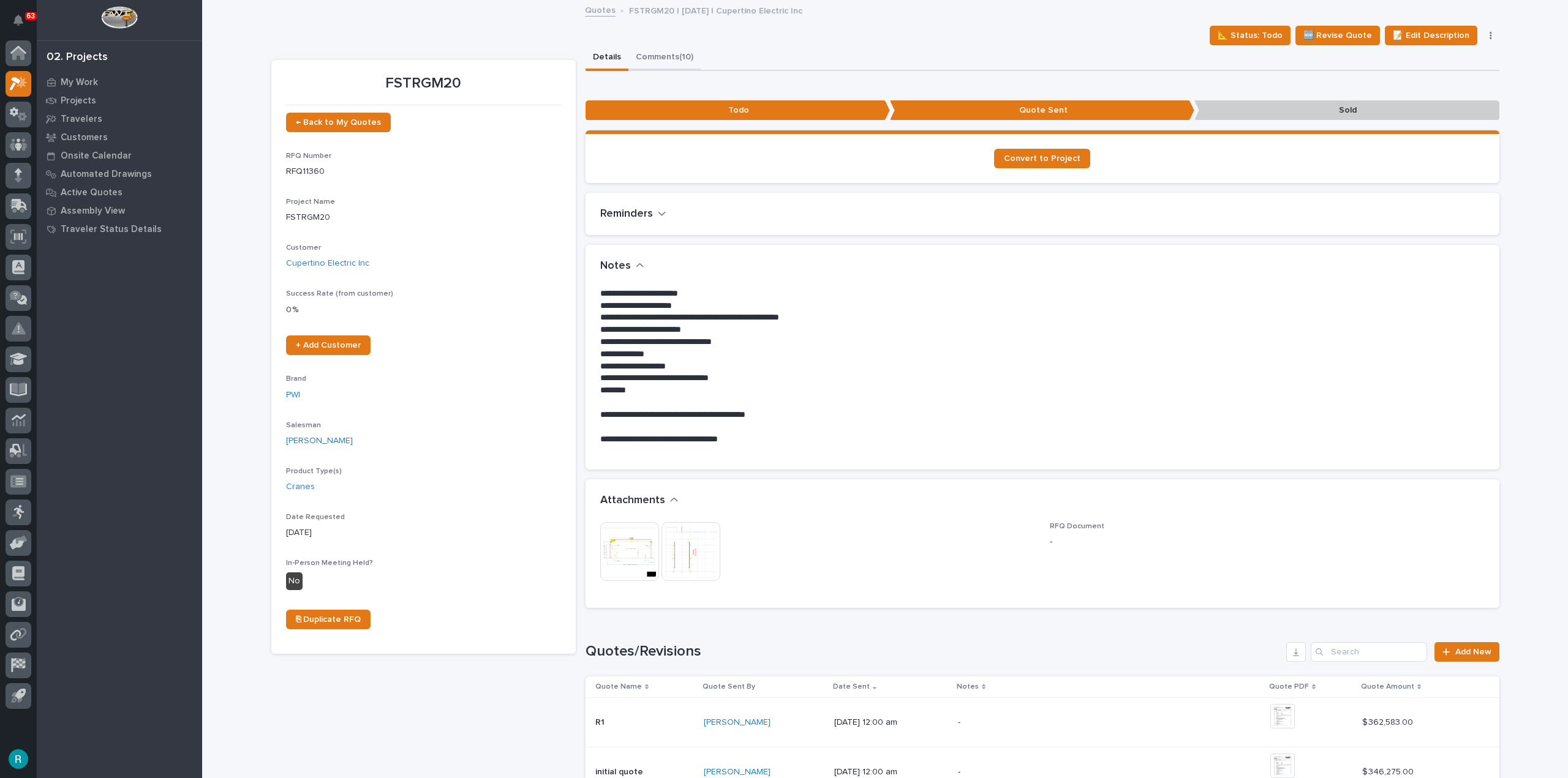
click at [674, 63] on button "Comments (10)" at bounding box center [664, 58] width 72 height 26
